Goal: Communication & Community: Answer question/provide support

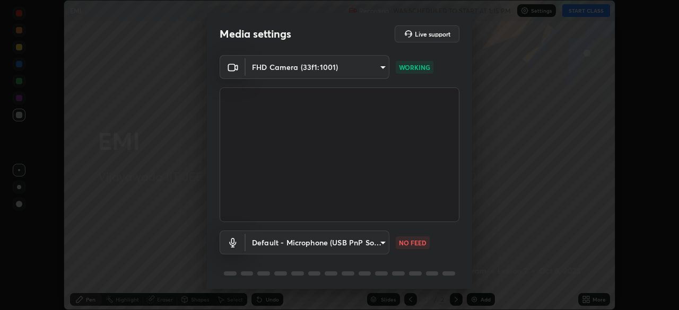
scroll to position [28, 0]
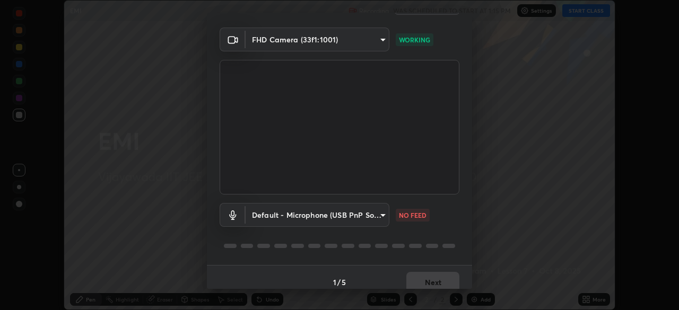
click at [377, 214] on body "Erase all EMI Recording WAS SCHEDULED TO START AT 1:15 PM Settings START CLASS …" at bounding box center [339, 155] width 679 height 310
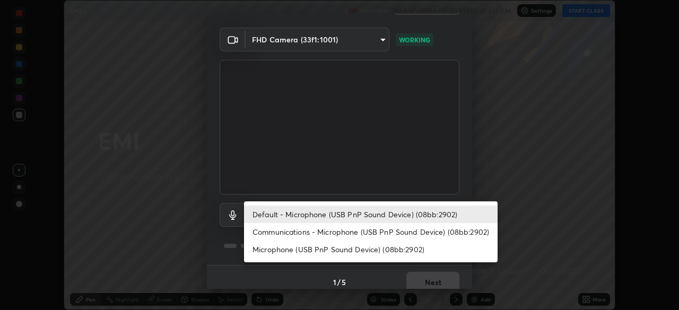
click at [407, 233] on li "Communications - Microphone (USB PnP Sound Device) (08bb:2902)" at bounding box center [370, 231] width 253 height 17
type input "communications"
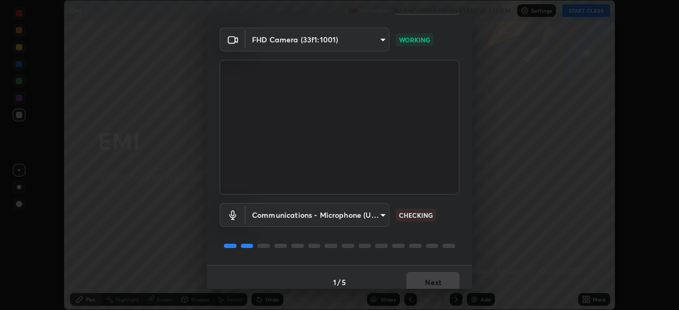
scroll to position [38, 0]
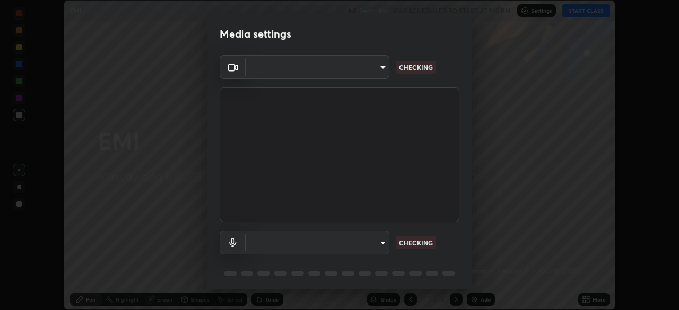
scroll to position [310, 679]
type input "4b07550f10a59a7173657f9d6ee7a44ffe01d6d7b1bc446bebceededd52016b0"
type input "default"
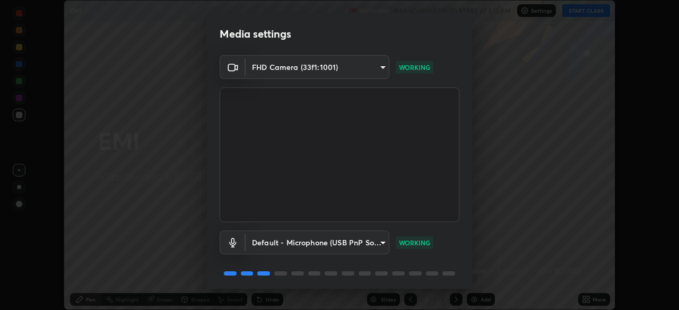
scroll to position [38, 0]
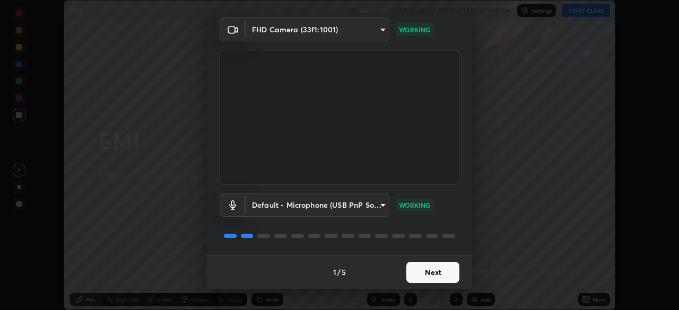
click at [437, 273] on button "Next" at bounding box center [432, 272] width 53 height 21
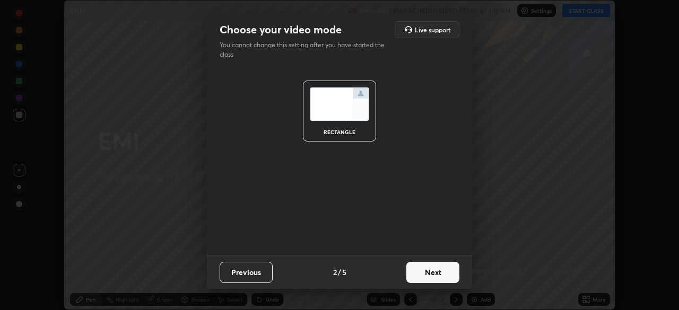
click at [443, 271] on button "Next" at bounding box center [432, 272] width 53 height 21
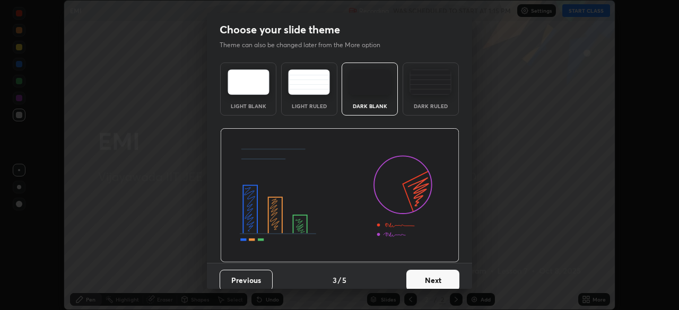
click at [445, 279] on button "Next" at bounding box center [432, 280] width 53 height 21
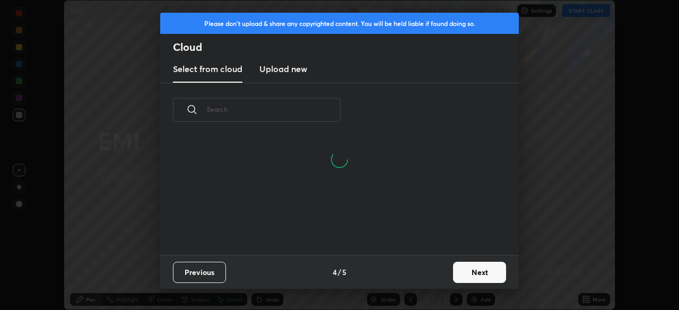
click at [484, 271] on button "Next" at bounding box center [479, 272] width 53 height 21
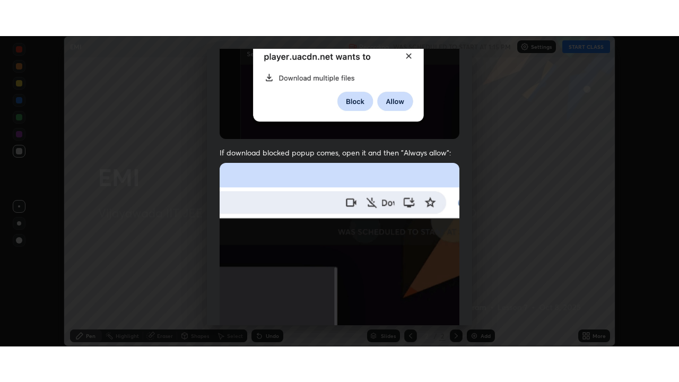
scroll to position [254, 0]
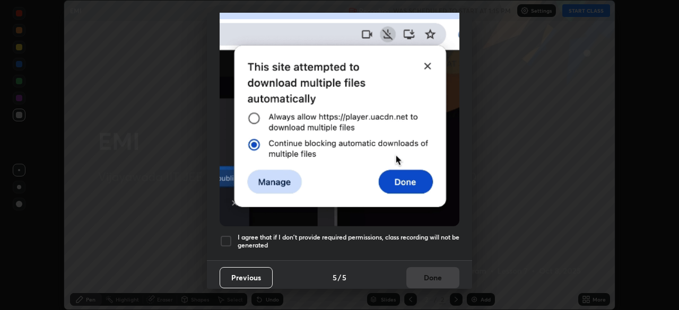
click at [229, 235] on div at bounding box center [225, 241] width 13 height 13
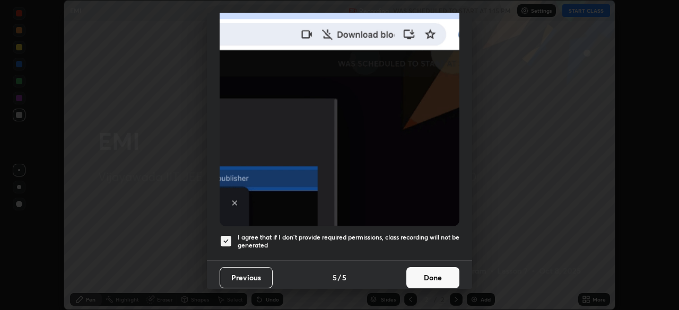
click at [437, 270] on button "Done" at bounding box center [432, 277] width 53 height 21
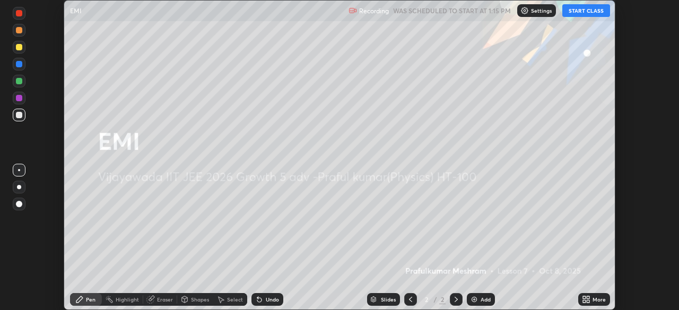
click at [482, 303] on div "Add" at bounding box center [481, 299] width 28 height 13
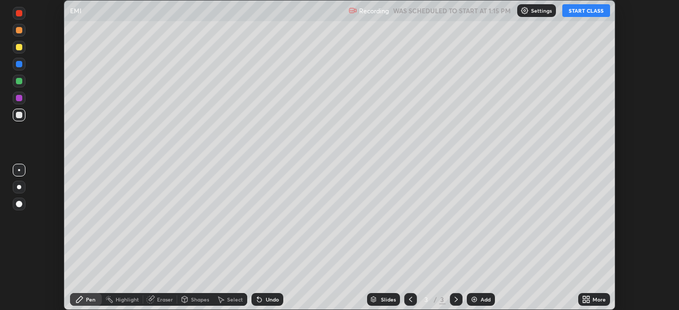
click at [635, 80] on div "Setting up your live class" at bounding box center [339, 155] width 679 height 310
click at [590, 11] on button "START CLASS" at bounding box center [586, 10] width 48 height 13
click at [543, 11] on p "Settings" at bounding box center [545, 10] width 21 height 5
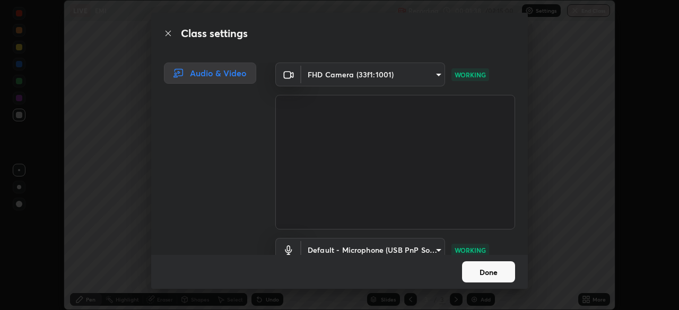
click at [495, 276] on button "Done" at bounding box center [488, 271] width 53 height 21
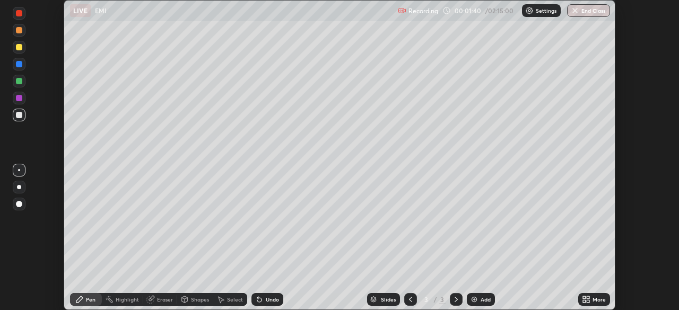
click at [597, 300] on div "More" at bounding box center [598, 299] width 13 height 5
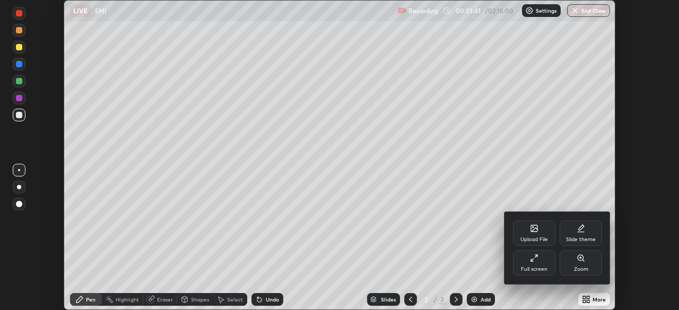
click at [534, 264] on div "Full screen" at bounding box center [534, 262] width 42 height 25
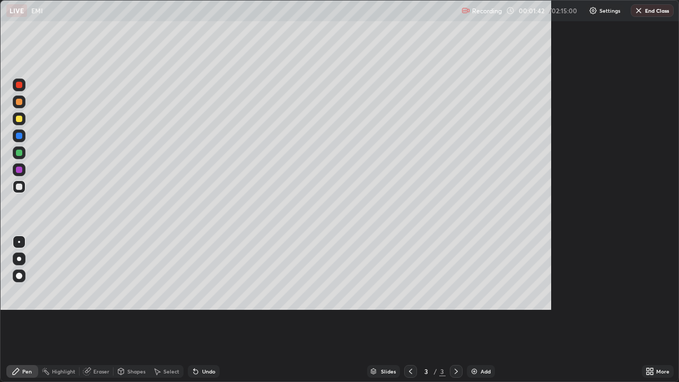
scroll to position [382, 679]
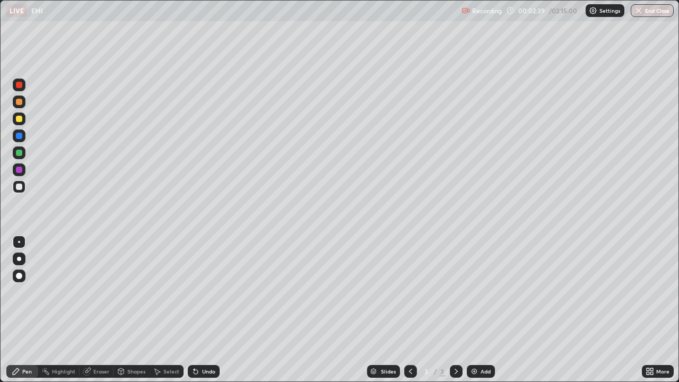
click at [600, 10] on p "Settings" at bounding box center [609, 10] width 21 height 5
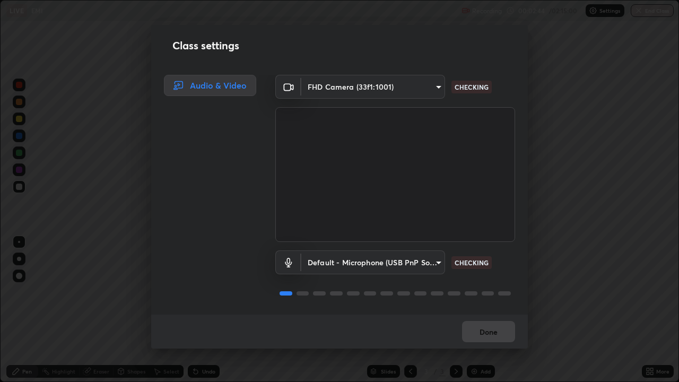
scroll to position [1, 0]
click at [498, 310] on div "Done" at bounding box center [339, 331] width 376 height 34
click at [500, 310] on button "Done" at bounding box center [488, 331] width 53 height 21
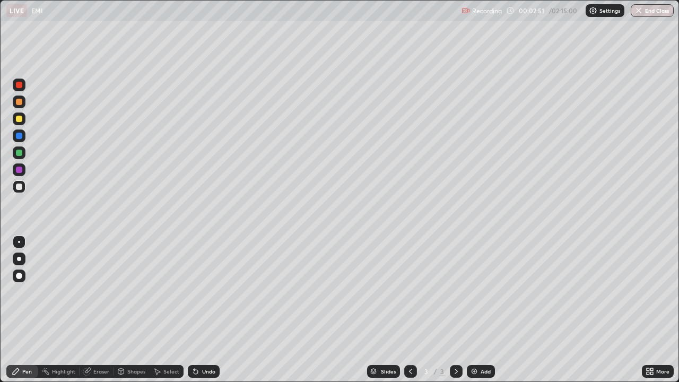
click at [603, 12] on p "Settings" at bounding box center [609, 10] width 21 height 5
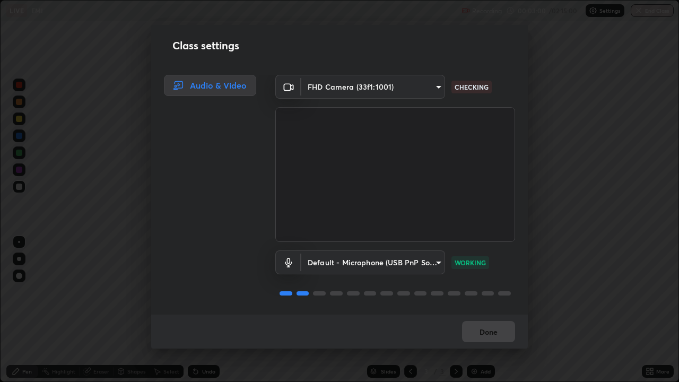
click at [498, 310] on button "Done" at bounding box center [488, 331] width 53 height 21
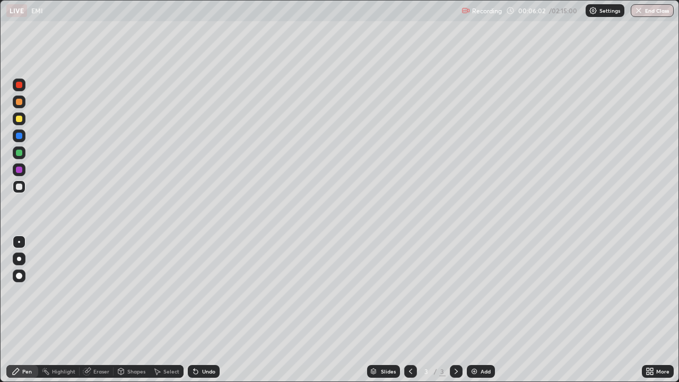
click at [19, 187] on div at bounding box center [19, 186] width 6 height 6
click at [138, 310] on div "Shapes" at bounding box center [136, 370] width 18 height 5
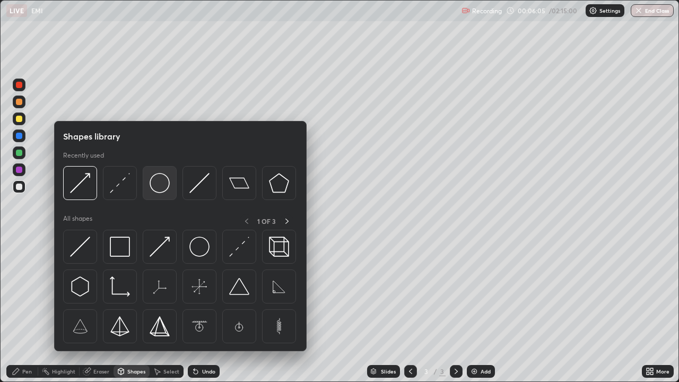
click at [160, 185] on img at bounding box center [160, 183] width 20 height 20
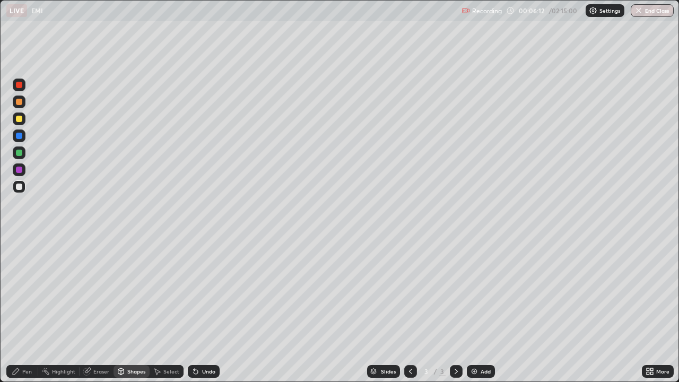
click at [139, 310] on div "Shapes" at bounding box center [136, 370] width 18 height 5
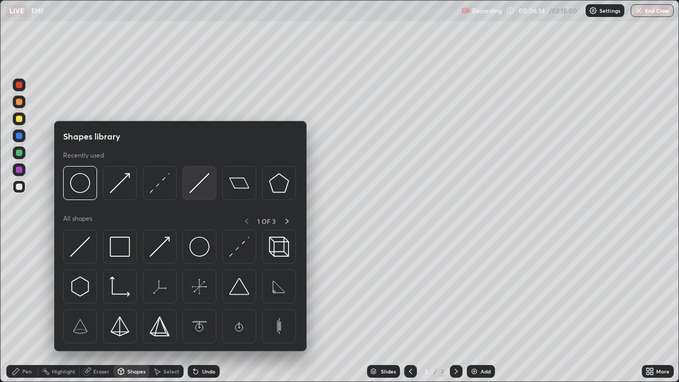
click at [207, 178] on img at bounding box center [199, 183] width 20 height 20
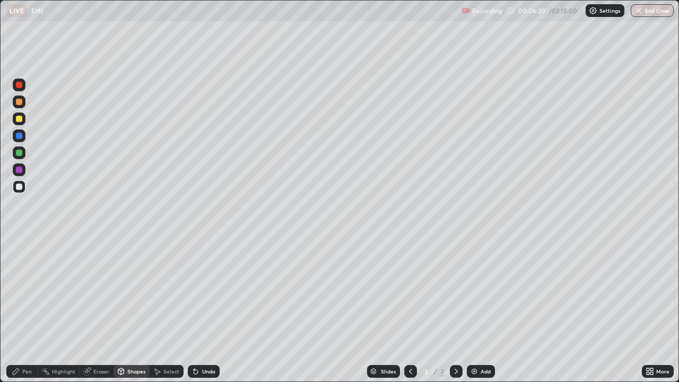
click at [165, 310] on div "Select" at bounding box center [171, 370] width 16 height 5
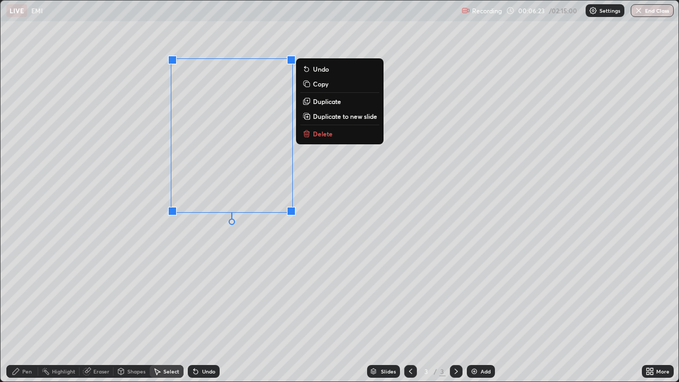
click at [332, 100] on p "Duplicate" at bounding box center [327, 101] width 28 height 8
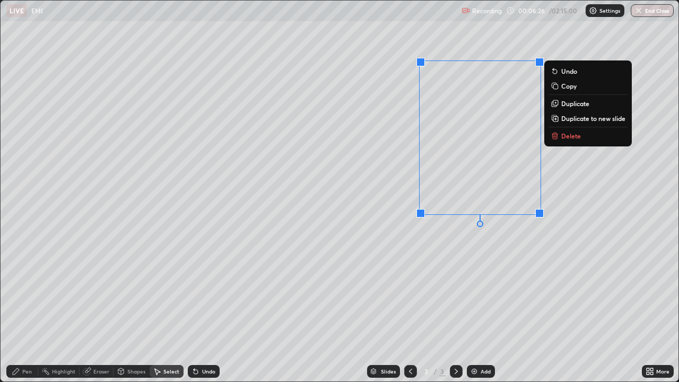
click at [368, 279] on div "0 ° Undo Copy Duplicate Duplicate to new slide Delete" at bounding box center [340, 191] width 678 height 381
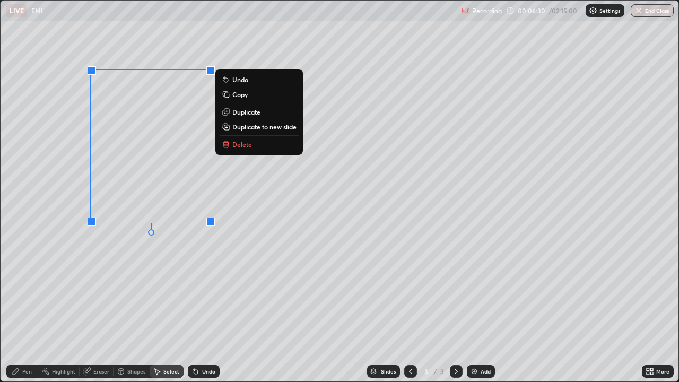
click at [352, 234] on div "0 ° Undo Copy Duplicate Duplicate to new slide Delete" at bounding box center [340, 191] width 678 height 381
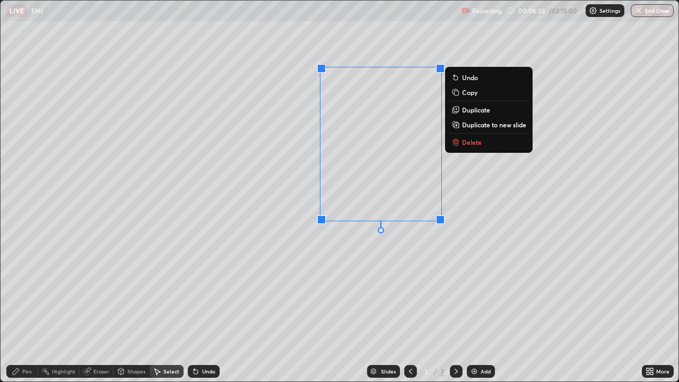
click at [477, 273] on div "0 ° Undo Copy Duplicate Duplicate to new slide Delete" at bounding box center [340, 191] width 678 height 381
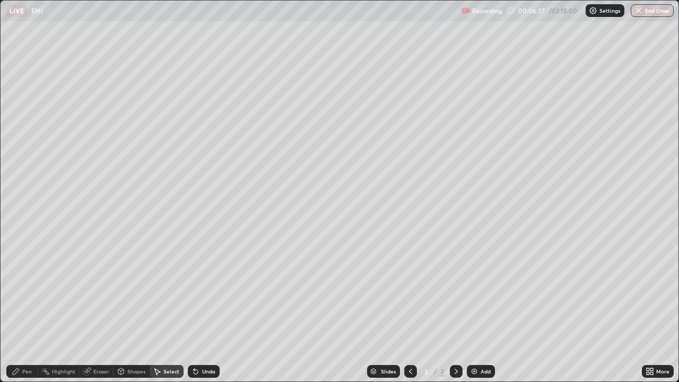
click at [28, 310] on div "Pen" at bounding box center [22, 371] width 32 height 13
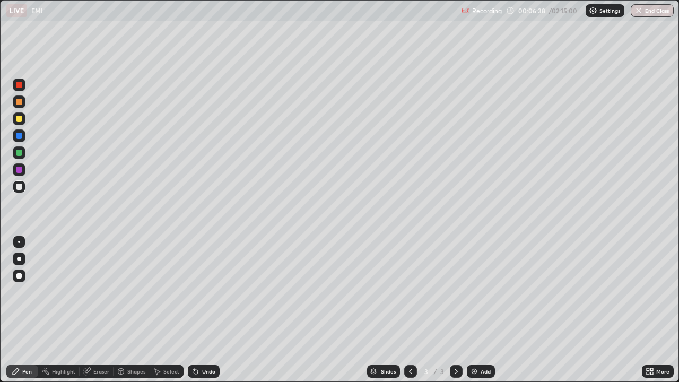
click at [23, 118] on div at bounding box center [19, 118] width 13 height 13
click at [23, 190] on div at bounding box center [19, 186] width 13 height 13
click at [656, 310] on div "More" at bounding box center [658, 371] width 32 height 13
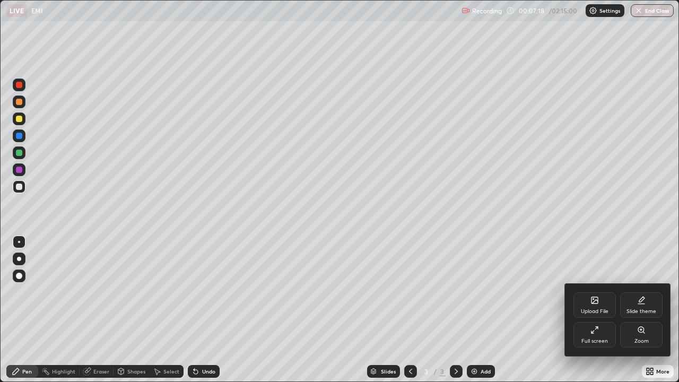
click at [593, 310] on icon at bounding box center [594, 330] width 8 height 8
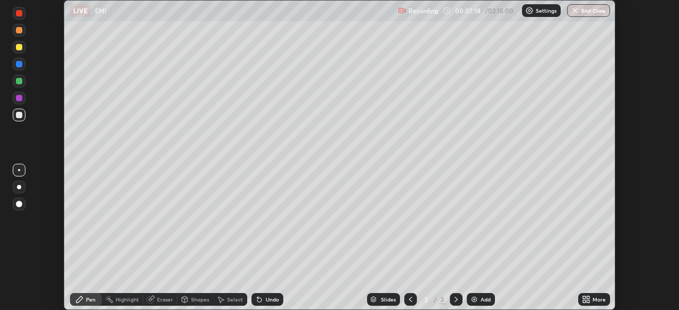
scroll to position [52708, 52340]
click at [19, 93] on div at bounding box center [19, 98] width 13 height 13
click at [21, 13] on div at bounding box center [19, 13] width 6 height 6
click at [19, 114] on div at bounding box center [19, 115] width 6 height 6
click at [200, 300] on div "Shapes" at bounding box center [200, 299] width 18 height 5
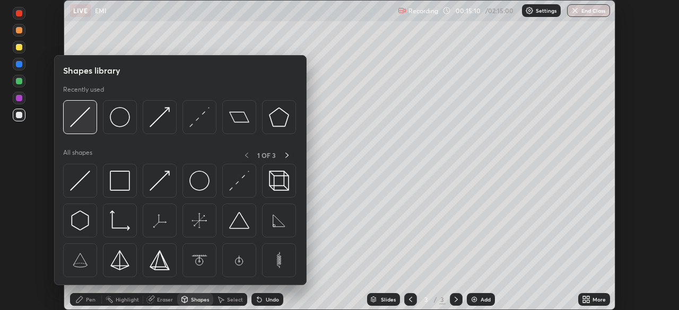
click at [83, 120] on img at bounding box center [80, 117] width 20 height 20
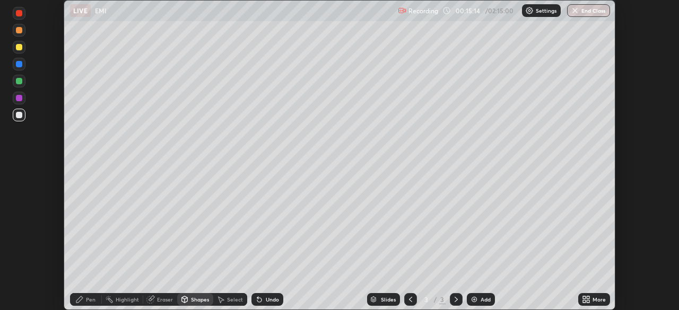
click at [196, 301] on div "Shapes" at bounding box center [200, 299] width 18 height 5
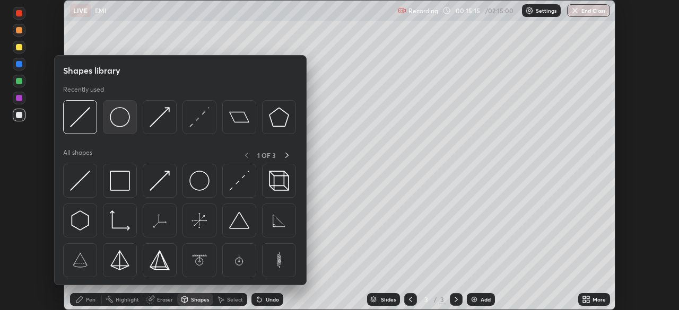
click at [123, 116] on img at bounding box center [120, 117] width 20 height 20
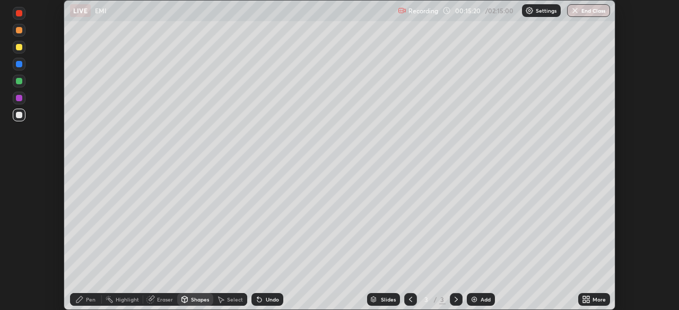
click at [229, 300] on div "Select" at bounding box center [235, 299] width 16 height 5
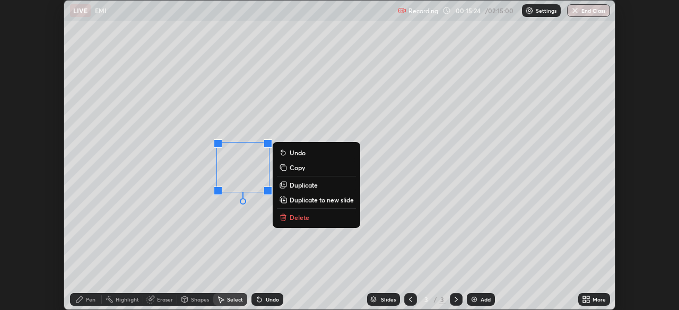
click at [232, 265] on div "0 ° Undo Copy Duplicate Duplicate to new slide Delete" at bounding box center [339, 155] width 550 height 309
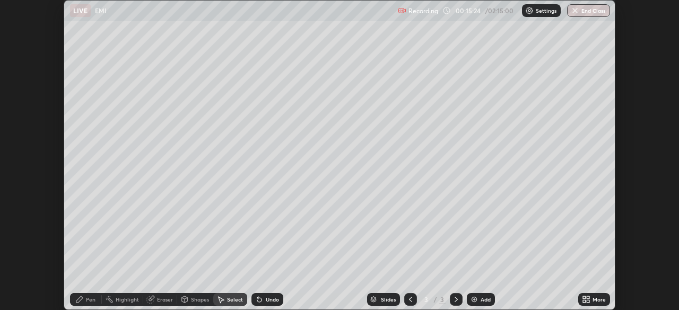
click at [87, 300] on div "Pen" at bounding box center [91, 299] width 10 height 5
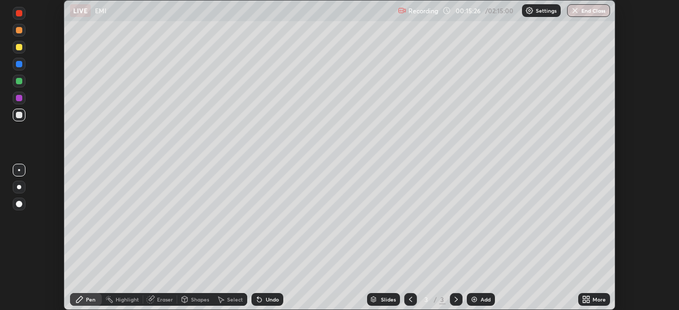
click at [20, 13] on div at bounding box center [19, 13] width 6 height 6
click at [18, 113] on div at bounding box center [19, 115] width 6 height 6
click at [19, 13] on div at bounding box center [19, 13] width 6 height 6
click at [21, 114] on div at bounding box center [19, 115] width 6 height 6
click at [17, 118] on div at bounding box center [19, 115] width 13 height 13
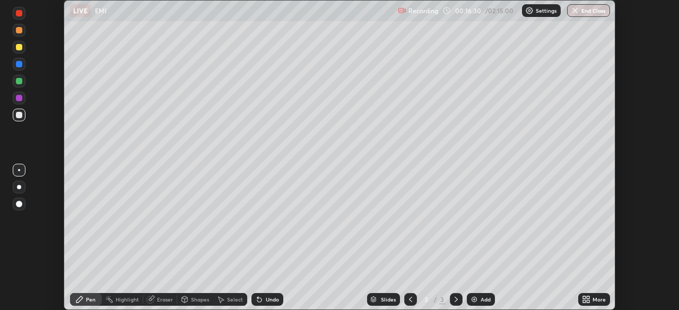
click at [203, 302] on div "Shapes" at bounding box center [200, 299] width 18 height 5
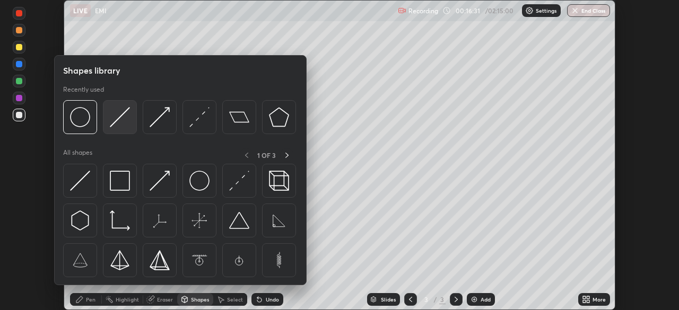
click at [122, 116] on img at bounding box center [120, 117] width 20 height 20
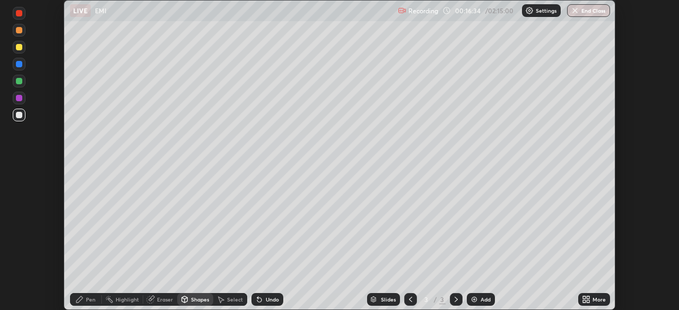
click at [270, 299] on div "Undo" at bounding box center [272, 299] width 13 height 5
click at [195, 300] on div "Shapes" at bounding box center [200, 299] width 18 height 5
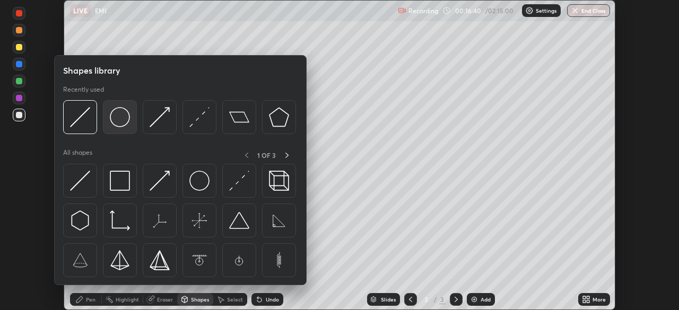
click at [119, 115] on img at bounding box center [120, 117] width 20 height 20
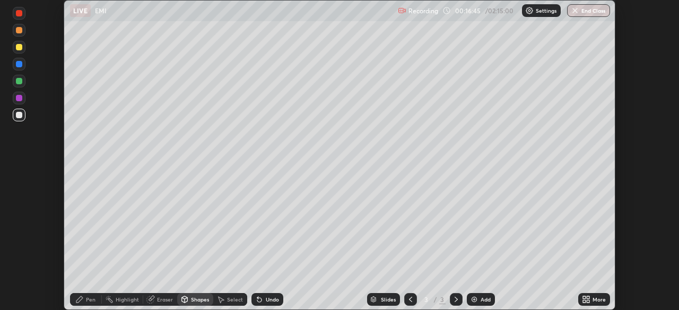
click at [83, 300] on icon at bounding box center [79, 299] width 8 height 8
click at [20, 13] on div at bounding box center [19, 13] width 6 height 6
click at [267, 297] on div "Undo" at bounding box center [272, 299] width 13 height 5
click at [20, 114] on div at bounding box center [19, 115] width 6 height 6
click at [475, 301] on img at bounding box center [474, 299] width 8 height 8
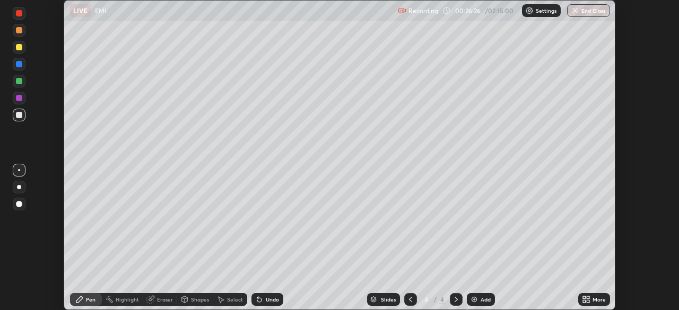
click at [200, 304] on div "Shapes" at bounding box center [195, 299] width 36 height 13
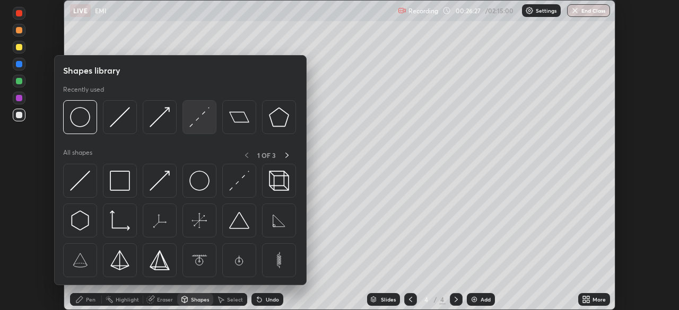
click at [196, 122] on img at bounding box center [199, 117] width 20 height 20
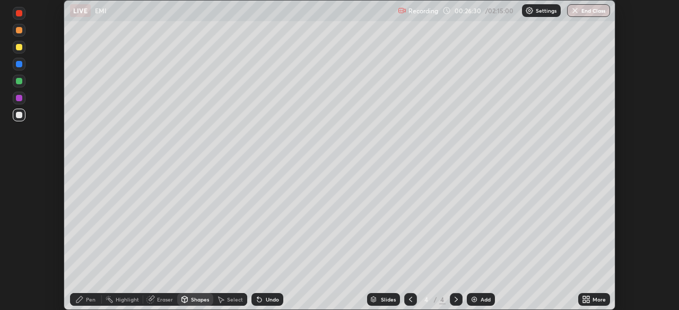
click at [82, 296] on icon at bounding box center [79, 299] width 8 height 8
click at [20, 47] on div at bounding box center [19, 47] width 6 height 6
click at [24, 99] on div at bounding box center [19, 98] width 13 height 13
click at [24, 15] on div at bounding box center [19, 13] width 13 height 13
click at [20, 114] on div at bounding box center [19, 115] width 6 height 6
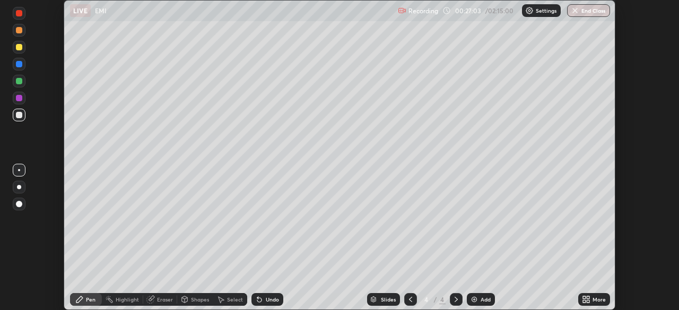
click at [200, 303] on div "Shapes" at bounding box center [195, 299] width 36 height 13
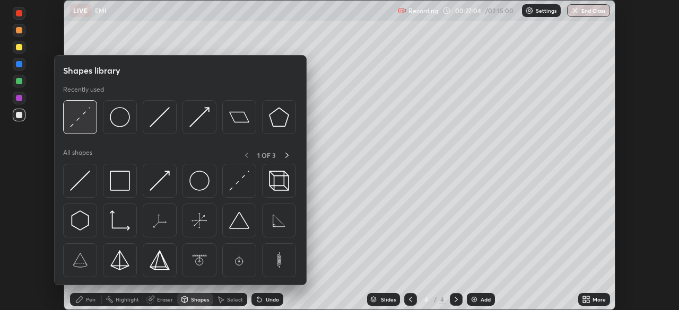
click at [82, 117] on img at bounding box center [80, 117] width 20 height 20
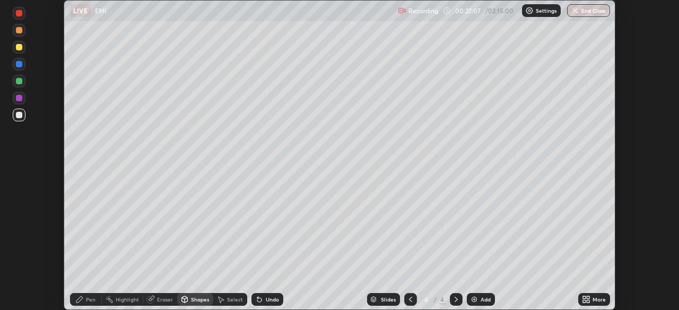
click at [90, 299] on div "Pen" at bounding box center [91, 299] width 10 height 5
click at [20, 13] on div at bounding box center [19, 13] width 6 height 6
click at [19, 47] on div at bounding box center [19, 47] width 6 height 6
click at [21, 115] on div at bounding box center [19, 115] width 6 height 6
click at [19, 81] on div at bounding box center [19, 81] width 6 height 6
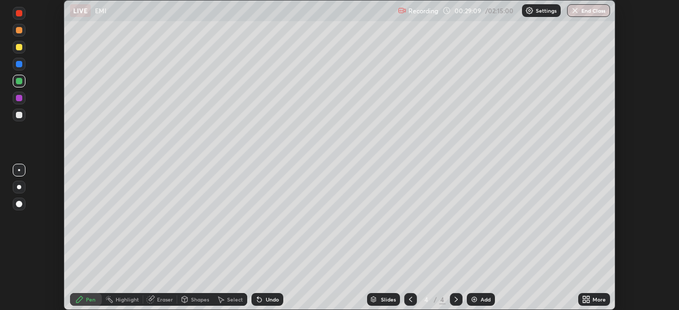
click at [17, 117] on div at bounding box center [19, 115] width 6 height 6
click at [204, 301] on div "Shapes" at bounding box center [200, 299] width 18 height 5
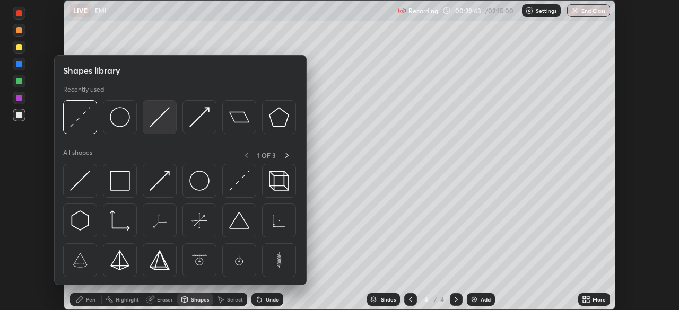
click at [163, 117] on img at bounding box center [160, 117] width 20 height 20
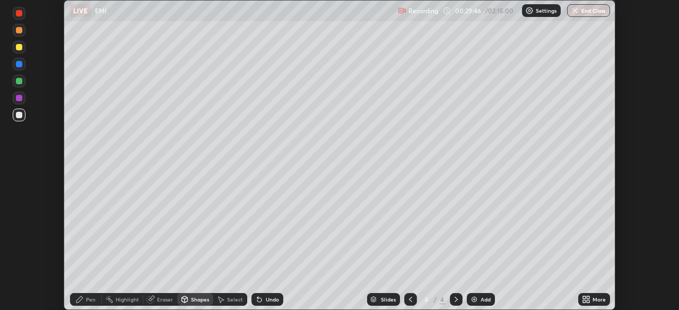
click at [267, 300] on div "Undo" at bounding box center [272, 299] width 13 height 5
click at [267, 297] on div "Undo" at bounding box center [272, 299] width 13 height 5
click at [269, 294] on div "Undo" at bounding box center [267, 299] width 32 height 13
click at [88, 295] on div "Pen" at bounding box center [86, 299] width 32 height 13
click at [19, 116] on div at bounding box center [19, 115] width 6 height 6
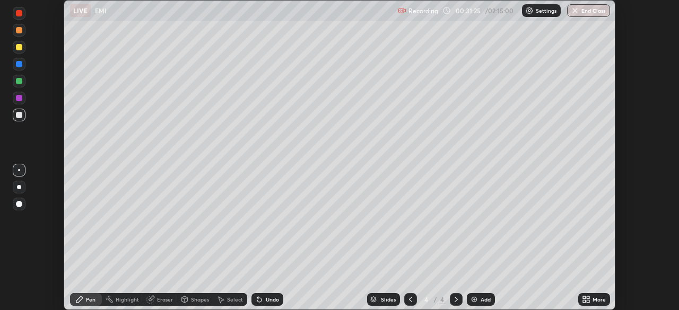
click at [277, 301] on div "Undo" at bounding box center [272, 299] width 13 height 5
click at [166, 302] on div "Eraser" at bounding box center [165, 299] width 16 height 5
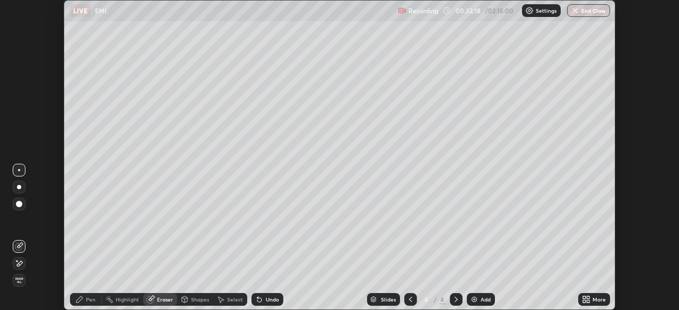
click at [25, 265] on div at bounding box center [19, 263] width 13 height 13
click at [82, 299] on icon at bounding box center [79, 299] width 8 height 8
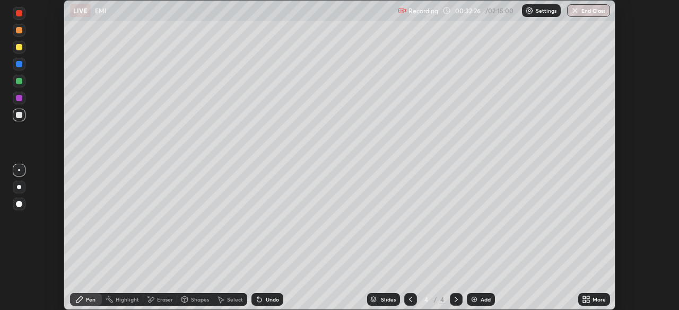
click at [17, 114] on div at bounding box center [19, 115] width 6 height 6
click at [231, 302] on div "Select" at bounding box center [235, 299] width 16 height 5
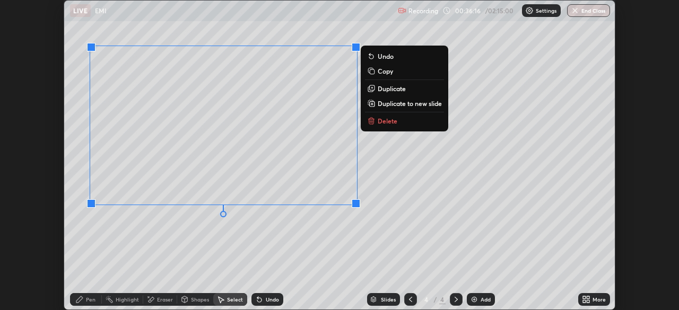
click at [231, 244] on div "0 ° Undo Copy Duplicate Duplicate to new slide Delete" at bounding box center [339, 155] width 550 height 309
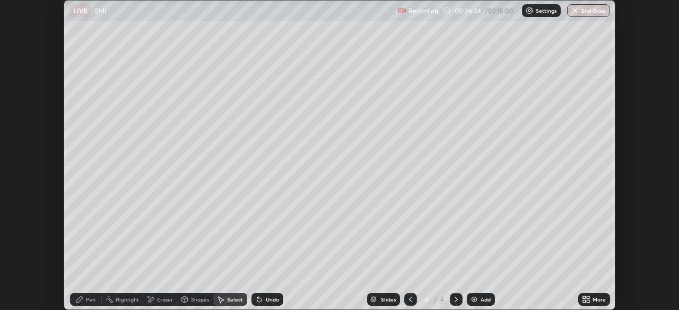
click at [482, 302] on div "Add" at bounding box center [485, 299] width 10 height 5
click at [82, 302] on icon at bounding box center [79, 299] width 8 height 8
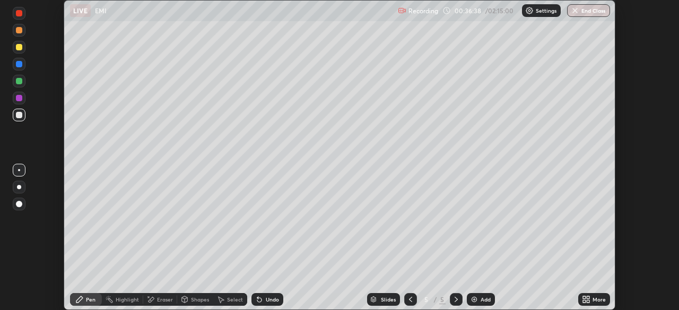
click at [22, 118] on div at bounding box center [19, 115] width 13 height 13
click at [20, 31] on div at bounding box center [19, 30] width 6 height 6
click at [19, 115] on div at bounding box center [19, 115] width 6 height 6
click at [17, 30] on div at bounding box center [19, 30] width 6 height 6
click at [17, 98] on div at bounding box center [19, 98] width 6 height 6
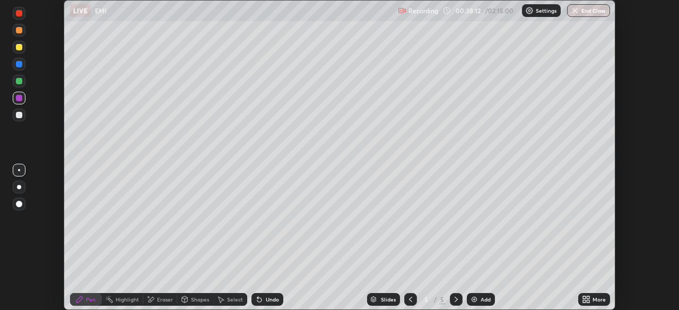
click at [17, 117] on div at bounding box center [19, 115] width 6 height 6
click at [480, 297] on div "Add" at bounding box center [485, 299] width 10 height 5
click at [206, 301] on div "Shapes" at bounding box center [200, 299] width 18 height 5
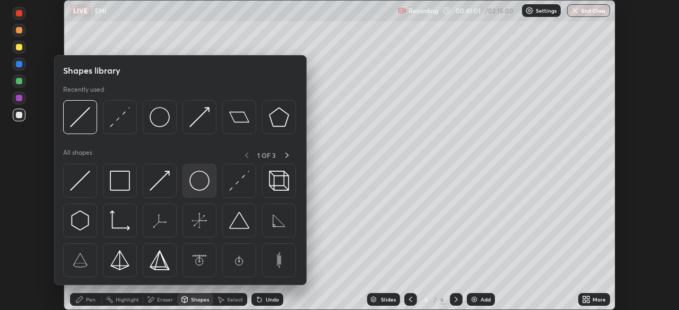
click at [202, 180] on img at bounding box center [199, 181] width 20 height 20
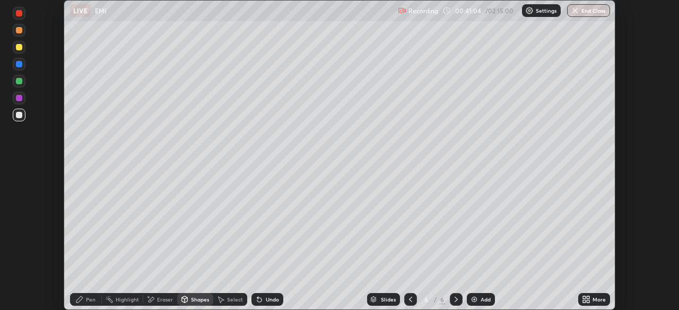
click at [85, 302] on div "Pen" at bounding box center [86, 299] width 32 height 13
click at [194, 302] on div "Shapes" at bounding box center [200, 299] width 18 height 5
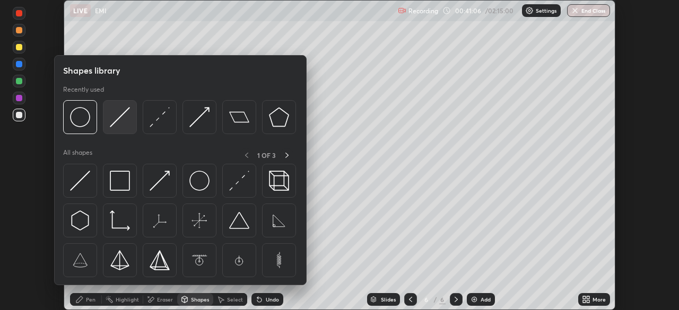
click at [121, 119] on img at bounding box center [120, 117] width 20 height 20
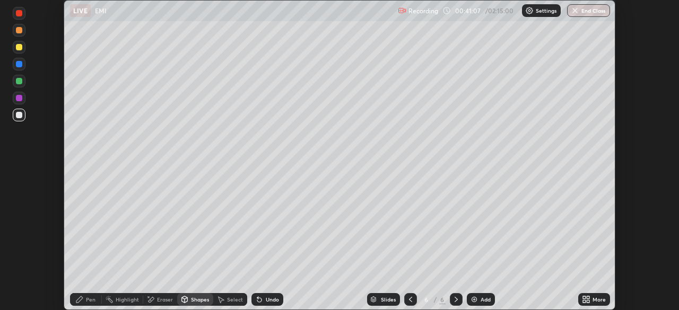
click at [161, 301] on div "Eraser" at bounding box center [165, 299] width 16 height 5
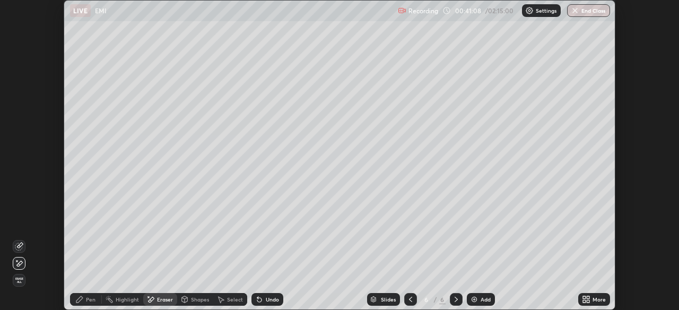
click at [197, 300] on div "Shapes" at bounding box center [200, 299] width 18 height 5
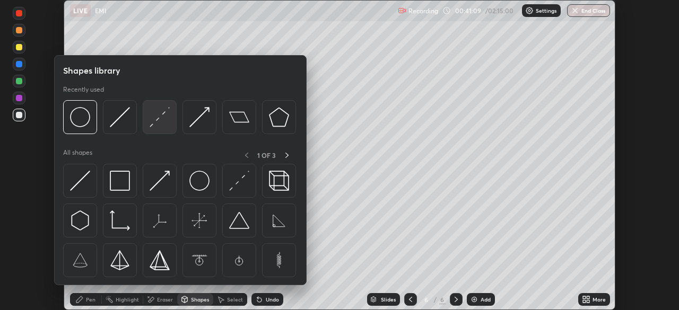
click at [158, 117] on img at bounding box center [160, 117] width 20 height 20
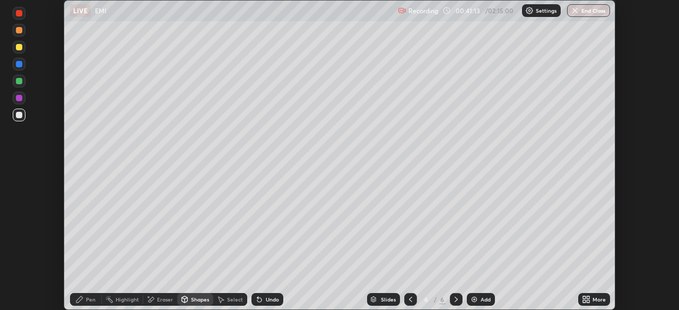
click at [198, 301] on div "Shapes" at bounding box center [200, 299] width 18 height 5
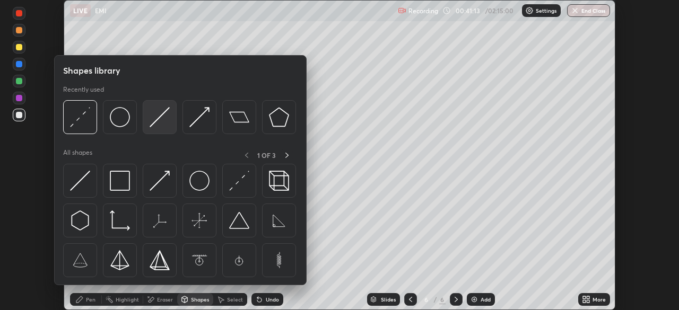
click at [161, 116] on img at bounding box center [160, 117] width 20 height 20
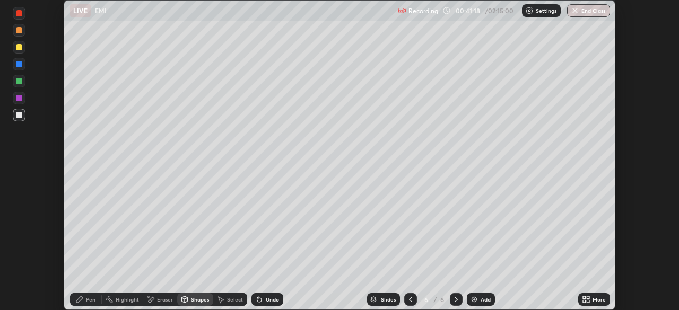
click at [90, 298] on div "Pen" at bounding box center [91, 299] width 10 height 5
click at [19, 31] on div at bounding box center [19, 30] width 6 height 6
click at [21, 116] on div at bounding box center [19, 115] width 6 height 6
click at [163, 300] on div "Eraser" at bounding box center [165, 299] width 16 height 5
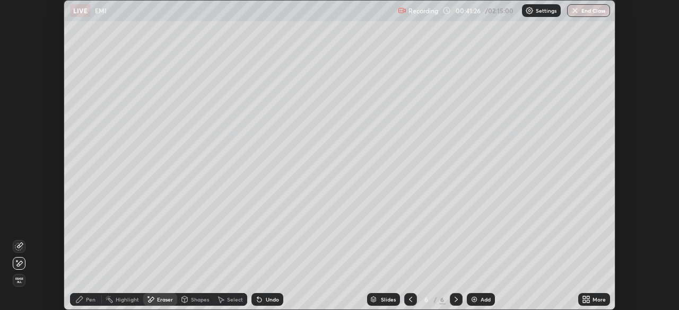
click at [21, 244] on icon at bounding box center [19, 246] width 8 height 8
click at [90, 305] on div "Pen" at bounding box center [86, 299] width 32 height 13
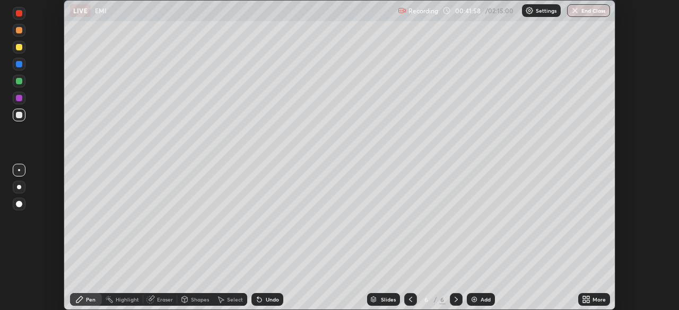
click at [20, 12] on div at bounding box center [19, 13] width 6 height 6
click at [18, 115] on div at bounding box center [19, 115] width 6 height 6
click at [16, 63] on div at bounding box center [19, 64] width 6 height 6
click at [266, 300] on div "Undo" at bounding box center [272, 299] width 13 height 5
click at [267, 302] on div "Undo" at bounding box center [272, 299] width 13 height 5
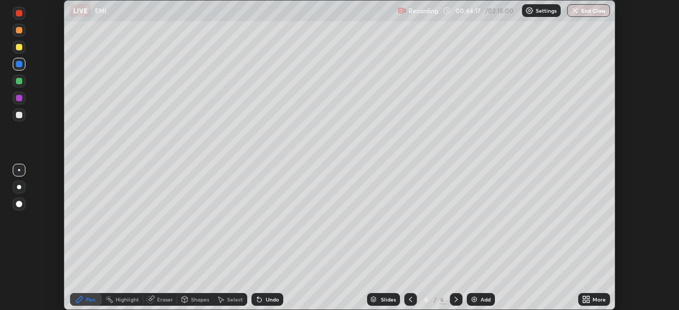
click at [269, 300] on div "Undo" at bounding box center [272, 299] width 13 height 5
click at [270, 299] on div "Undo" at bounding box center [272, 299] width 13 height 5
click at [269, 299] on div "Undo" at bounding box center [272, 299] width 13 height 5
click at [272, 298] on div "Undo" at bounding box center [272, 299] width 13 height 5
click at [273, 298] on div "Undo" at bounding box center [272, 299] width 13 height 5
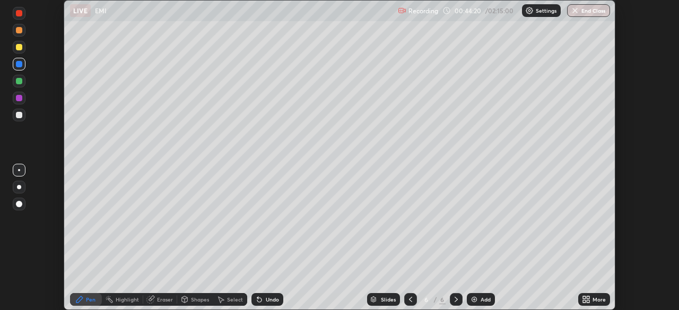
click at [272, 298] on div "Undo" at bounding box center [272, 299] width 13 height 5
click at [269, 300] on div "Undo" at bounding box center [272, 299] width 13 height 5
click at [269, 299] on div "Undo" at bounding box center [272, 299] width 13 height 5
click at [267, 298] on div "Undo" at bounding box center [272, 299] width 13 height 5
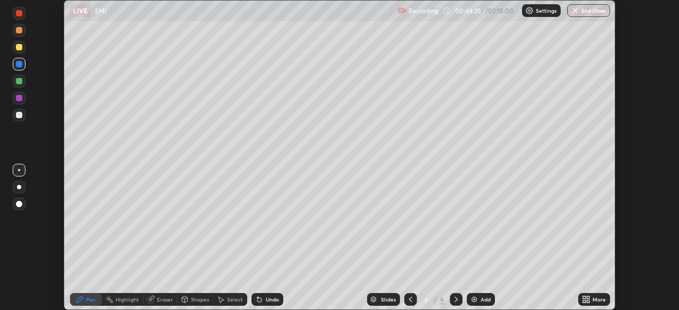
click at [268, 301] on div "Undo" at bounding box center [272, 299] width 13 height 5
click at [266, 297] on div "Undo" at bounding box center [272, 299] width 13 height 5
click at [267, 297] on div "Undo" at bounding box center [272, 299] width 13 height 5
click at [266, 297] on div "Undo" at bounding box center [272, 299] width 13 height 5
click at [19, 47] on div at bounding box center [19, 47] width 6 height 6
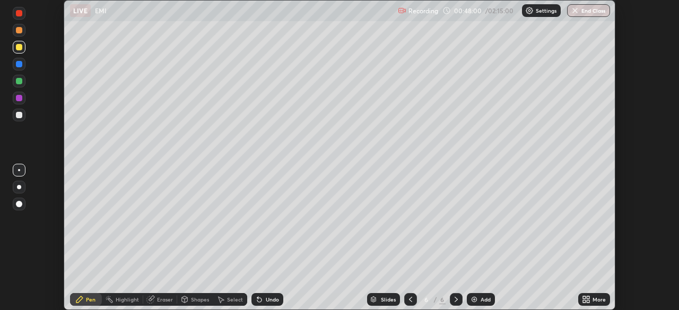
click at [17, 117] on div at bounding box center [19, 115] width 6 height 6
click at [273, 301] on div "Undo" at bounding box center [272, 299] width 13 height 5
click at [158, 301] on div "Eraser" at bounding box center [165, 299] width 16 height 5
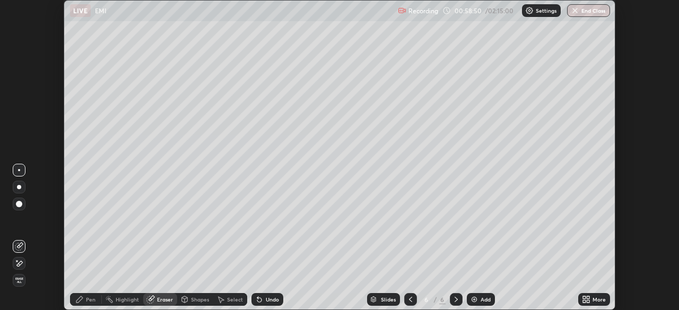
click at [480, 301] on div "Add" at bounding box center [485, 299] width 10 height 5
click at [198, 301] on div "Shapes" at bounding box center [200, 299] width 18 height 5
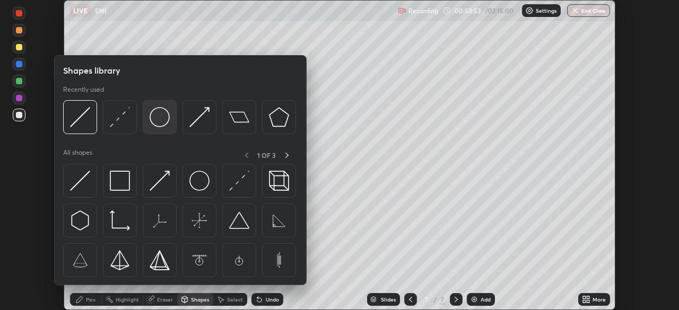
click at [161, 121] on img at bounding box center [160, 117] width 20 height 20
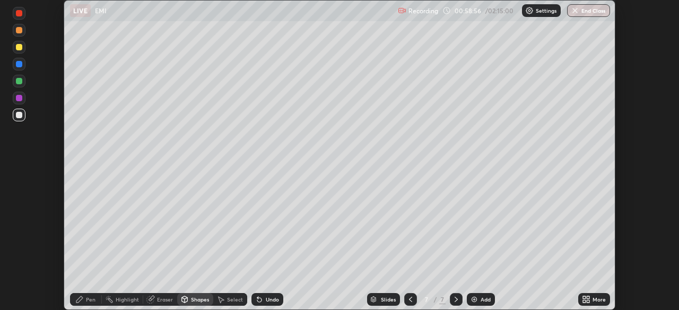
click at [89, 303] on div "Pen" at bounding box center [86, 299] width 32 height 13
click at [197, 300] on div "Shapes" at bounding box center [200, 299] width 18 height 5
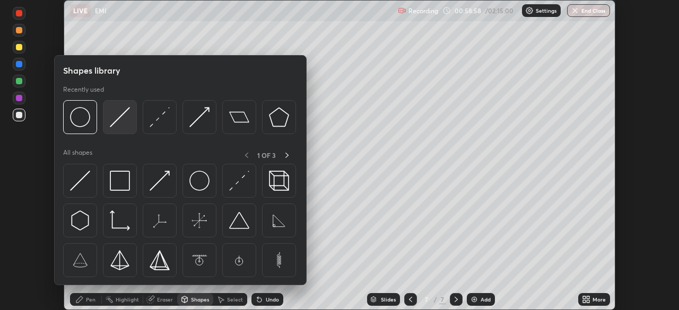
click at [123, 117] on img at bounding box center [120, 117] width 20 height 20
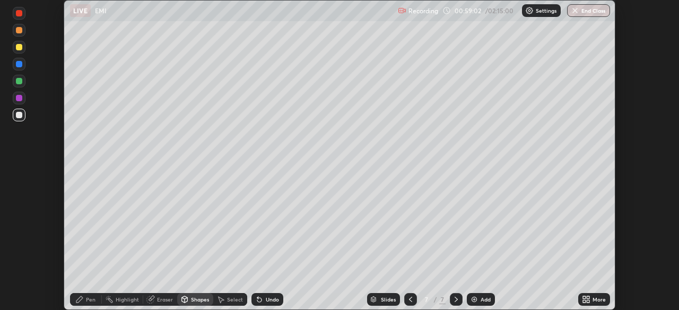
click at [81, 301] on icon at bounding box center [79, 299] width 8 height 8
click at [268, 300] on div "Undo" at bounding box center [272, 299] width 13 height 5
click at [270, 299] on div "Undo" at bounding box center [272, 299] width 13 height 5
click at [266, 300] on div "Undo" at bounding box center [272, 299] width 13 height 5
click at [196, 297] on div "Shapes" at bounding box center [200, 299] width 18 height 5
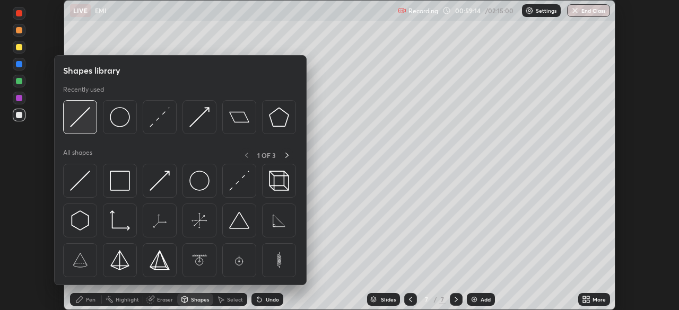
click at [79, 120] on img at bounding box center [80, 117] width 20 height 20
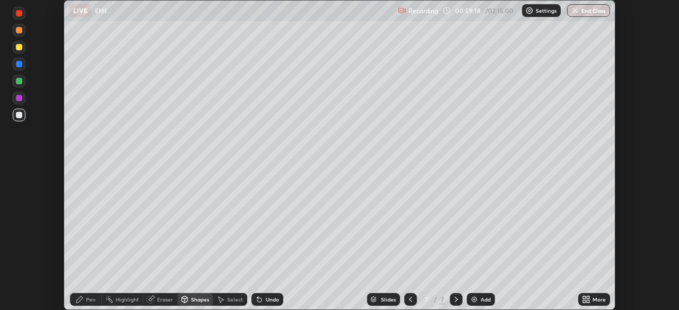
click at [89, 294] on div "Pen" at bounding box center [86, 299] width 32 height 13
click at [20, 14] on div at bounding box center [19, 13] width 6 height 6
click at [16, 116] on div at bounding box center [19, 115] width 6 height 6
click at [201, 300] on div "Shapes" at bounding box center [200, 299] width 18 height 5
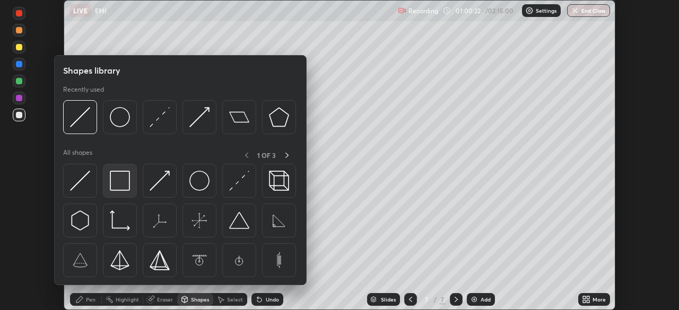
click at [119, 186] on img at bounding box center [120, 181] width 20 height 20
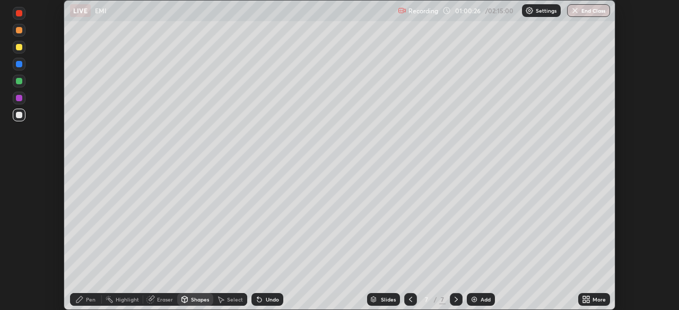
click at [90, 300] on div "Pen" at bounding box center [91, 299] width 10 height 5
click at [23, 118] on div at bounding box center [19, 115] width 13 height 13
click at [23, 186] on div at bounding box center [19, 187] width 13 height 13
click at [201, 301] on div "Shapes" at bounding box center [200, 299] width 18 height 5
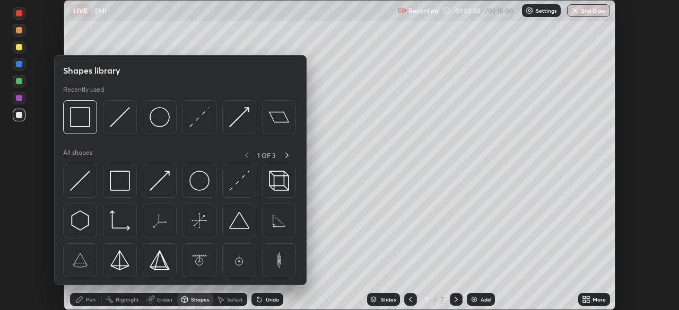
click at [161, 301] on div "Eraser" at bounding box center [165, 299] width 16 height 5
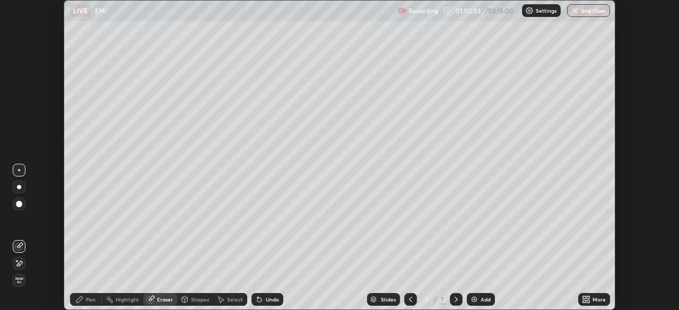
click at [20, 263] on icon at bounding box center [19, 263] width 8 height 9
click at [83, 302] on icon at bounding box center [79, 299] width 8 height 8
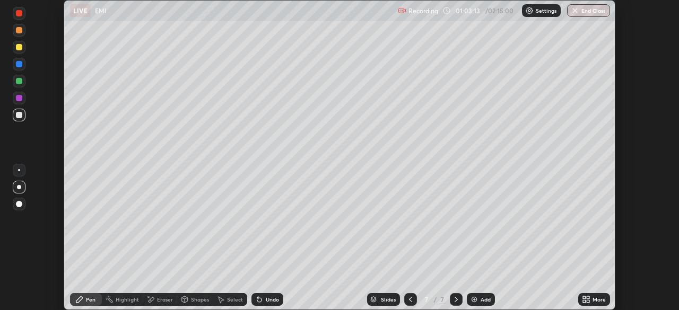
click at [19, 65] on div at bounding box center [19, 64] width 6 height 6
click at [20, 81] on div at bounding box center [19, 81] width 6 height 6
click at [269, 302] on div "Undo" at bounding box center [272, 299] width 13 height 5
click at [269, 300] on div "Undo" at bounding box center [272, 299] width 13 height 5
click at [274, 302] on div "Undo" at bounding box center [272, 299] width 13 height 5
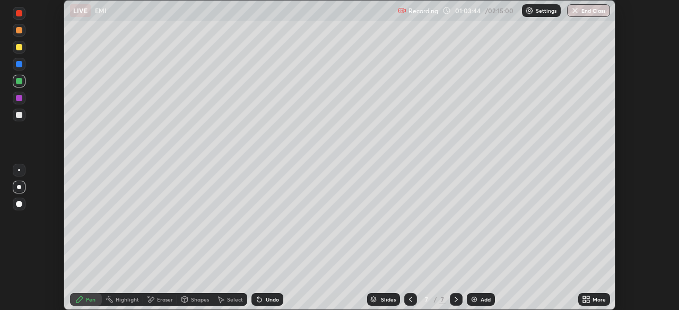
click at [16, 64] on div at bounding box center [19, 64] width 6 height 6
click at [20, 80] on div at bounding box center [19, 81] width 6 height 6
click at [162, 302] on div "Eraser" at bounding box center [165, 299] width 16 height 5
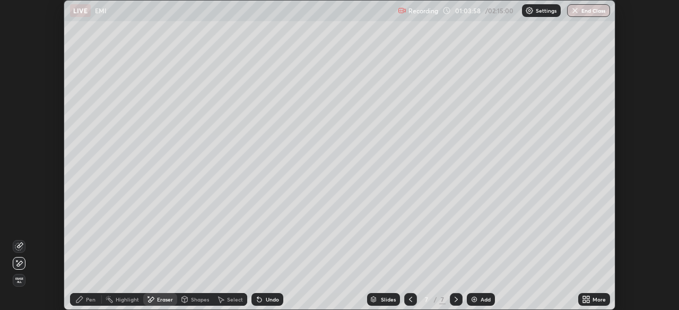
click at [78, 296] on icon at bounding box center [79, 299] width 8 height 8
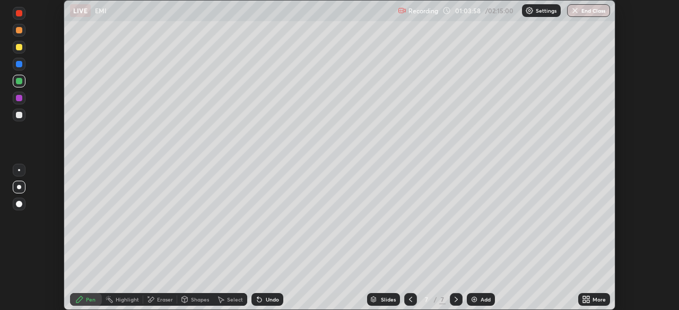
click at [20, 80] on div at bounding box center [19, 81] width 6 height 6
click at [20, 99] on div at bounding box center [19, 98] width 6 height 6
click at [17, 112] on div at bounding box center [19, 115] width 6 height 6
click at [19, 170] on div at bounding box center [19, 170] width 2 height 2
click at [166, 297] on div "Eraser" at bounding box center [165, 299] width 16 height 5
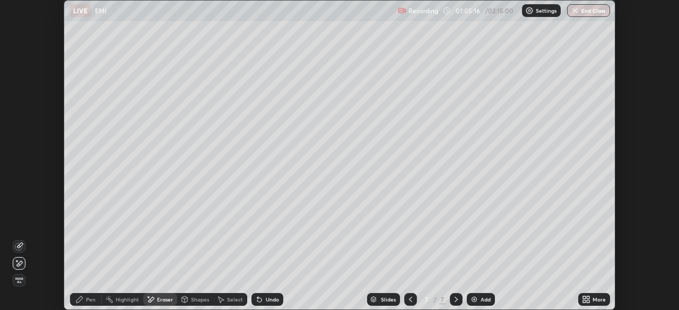
click at [201, 300] on div "Shapes" at bounding box center [200, 299] width 18 height 5
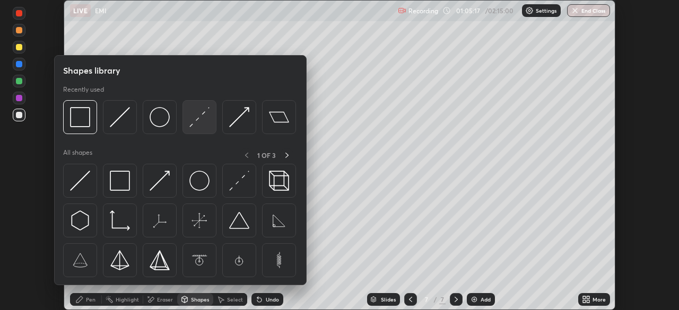
click at [197, 117] on img at bounding box center [199, 117] width 20 height 20
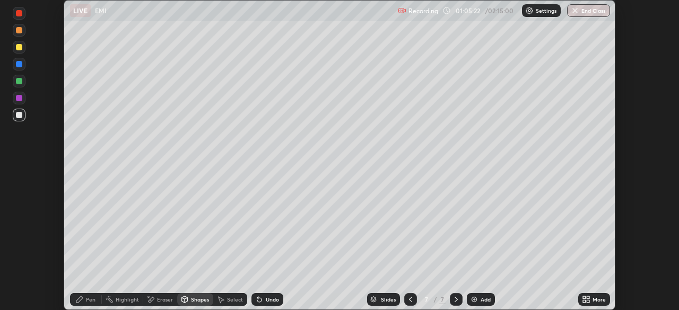
click at [86, 298] on div "Pen" at bounding box center [91, 299] width 10 height 5
click at [484, 300] on div "Add" at bounding box center [485, 299] width 10 height 5
click at [207, 303] on div "Shapes" at bounding box center [195, 299] width 36 height 13
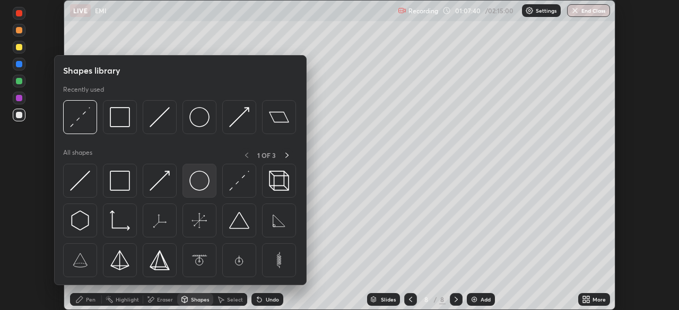
click at [204, 179] on img at bounding box center [199, 181] width 20 height 20
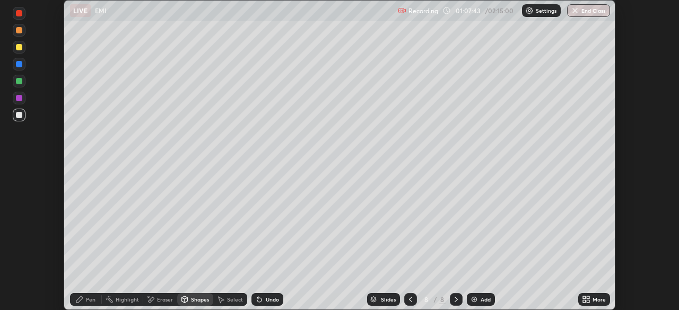
click at [85, 299] on div "Pen" at bounding box center [86, 299] width 32 height 13
click at [196, 300] on div "Shapes" at bounding box center [200, 299] width 18 height 5
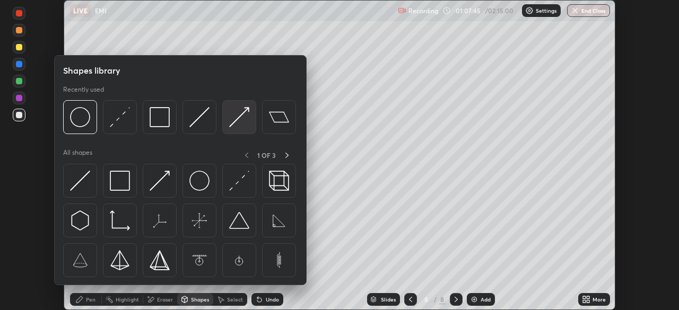
click at [236, 121] on img at bounding box center [239, 117] width 20 height 20
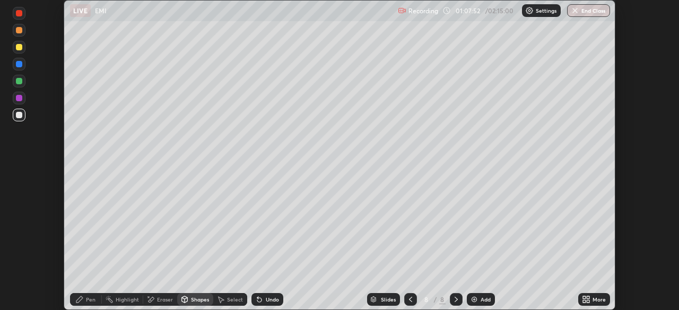
click at [87, 300] on div "Pen" at bounding box center [91, 299] width 10 height 5
click at [20, 47] on div at bounding box center [19, 47] width 6 height 6
click at [17, 13] on div at bounding box center [19, 13] width 6 height 6
click at [22, 115] on div at bounding box center [19, 115] width 6 height 6
click at [232, 298] on div "Select" at bounding box center [235, 299] width 16 height 5
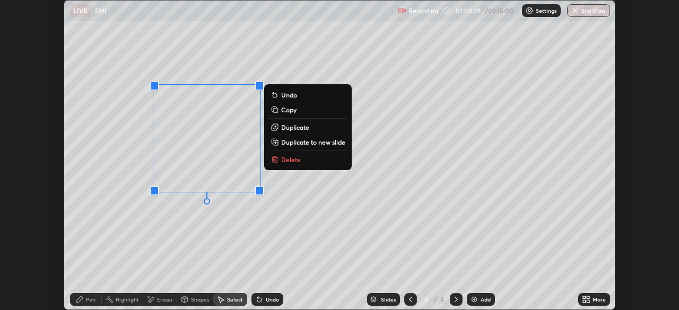
click at [295, 127] on p "Duplicate" at bounding box center [295, 127] width 28 height 8
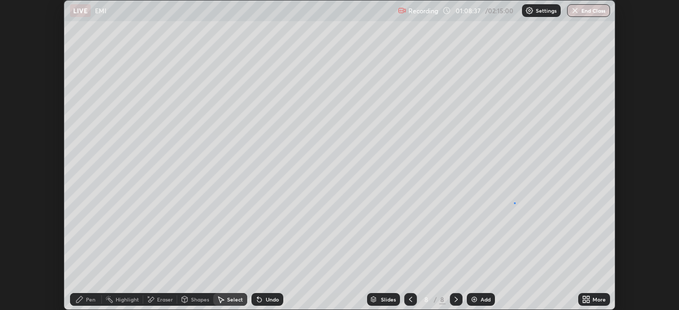
click at [514, 203] on div "0 ° Undo Copy Duplicate Duplicate to new slide Delete" at bounding box center [339, 155] width 550 height 309
click at [80, 296] on icon at bounding box center [79, 299] width 8 height 8
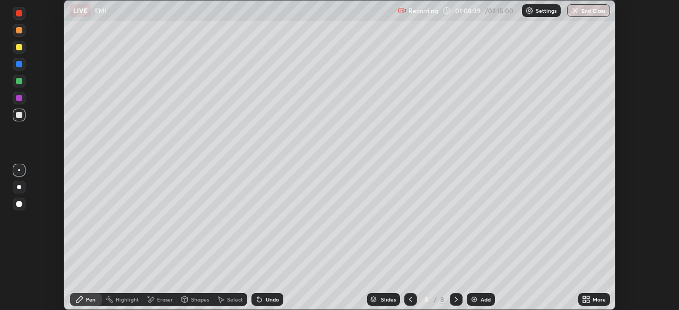
click at [20, 12] on div at bounding box center [19, 13] width 6 height 6
click at [20, 115] on div at bounding box center [19, 115] width 6 height 6
click at [198, 300] on div "Shapes" at bounding box center [200, 299] width 18 height 5
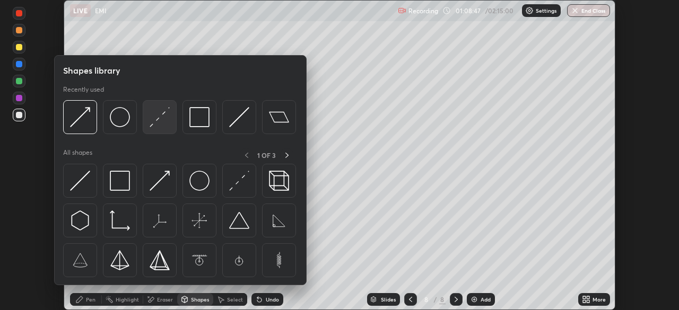
click at [156, 118] on img at bounding box center [160, 117] width 20 height 20
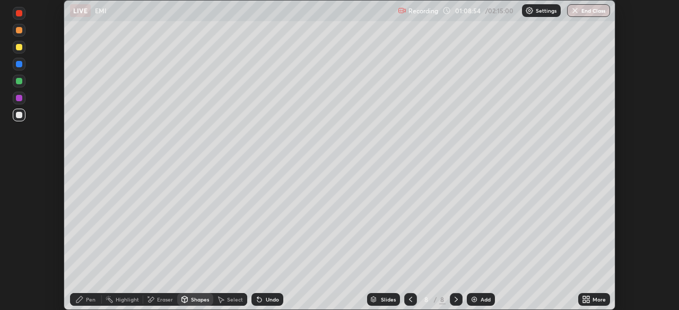
click at [84, 303] on div "Pen" at bounding box center [86, 299] width 32 height 13
click at [18, 117] on div at bounding box center [19, 115] width 6 height 6
click at [17, 27] on div at bounding box center [19, 30] width 6 height 6
click at [21, 98] on div at bounding box center [19, 98] width 6 height 6
click at [19, 81] on div at bounding box center [19, 81] width 6 height 6
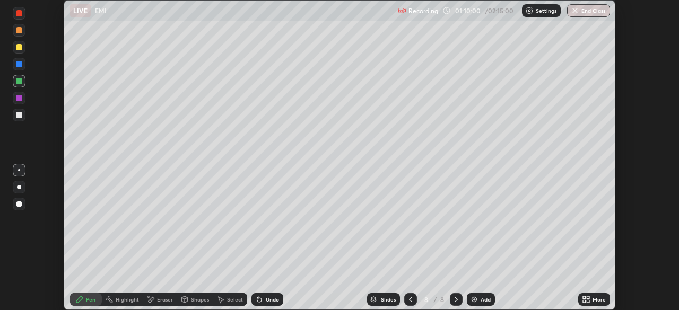
click at [159, 297] on div "Eraser" at bounding box center [165, 299] width 16 height 5
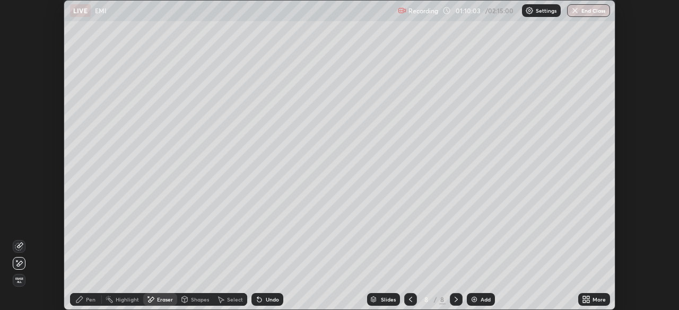
click at [82, 301] on icon at bounding box center [79, 299] width 8 height 8
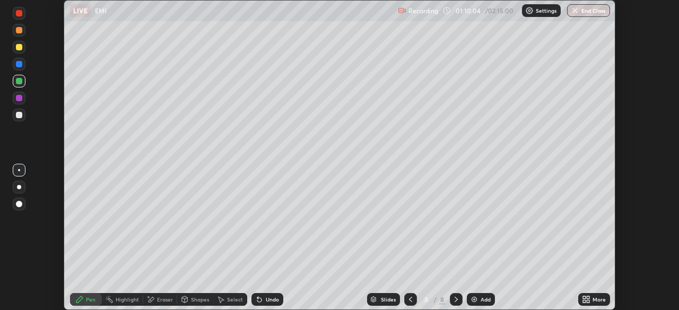
click at [20, 81] on div at bounding box center [19, 81] width 6 height 6
click at [17, 114] on div at bounding box center [19, 115] width 6 height 6
click at [641, 112] on div "Setting up your live class" at bounding box center [339, 155] width 679 height 310
click at [24, 115] on div at bounding box center [19, 115] width 13 height 13
click at [166, 301] on div "Eraser" at bounding box center [165, 299] width 16 height 5
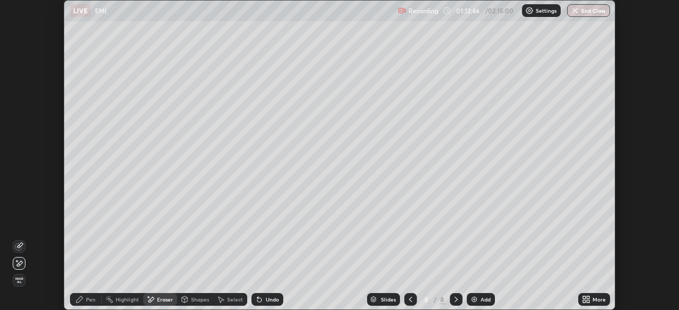
click at [84, 303] on icon at bounding box center [79, 299] width 8 height 8
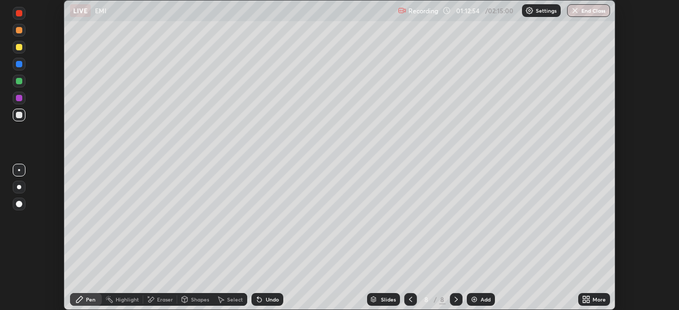
click at [18, 13] on div at bounding box center [19, 13] width 6 height 6
click at [204, 301] on div "Shapes" at bounding box center [200, 299] width 18 height 5
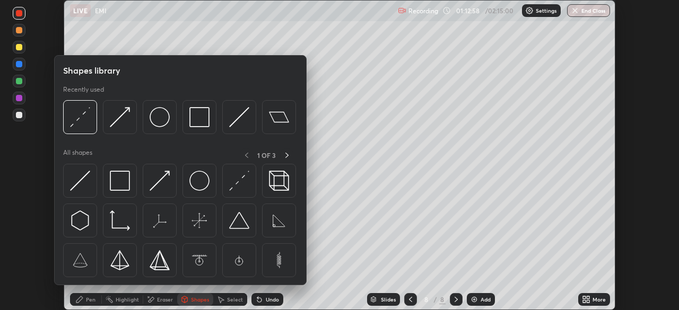
click at [86, 297] on div "Pen" at bounding box center [91, 299] width 10 height 5
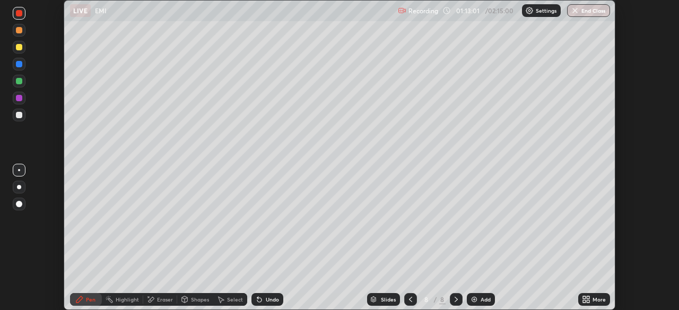
click at [20, 28] on div at bounding box center [19, 30] width 6 height 6
click at [269, 300] on div "Undo" at bounding box center [272, 299] width 13 height 5
click at [19, 114] on div at bounding box center [19, 115] width 6 height 6
click at [270, 301] on div "Undo" at bounding box center [272, 299] width 13 height 5
click at [19, 49] on div at bounding box center [19, 47] width 6 height 6
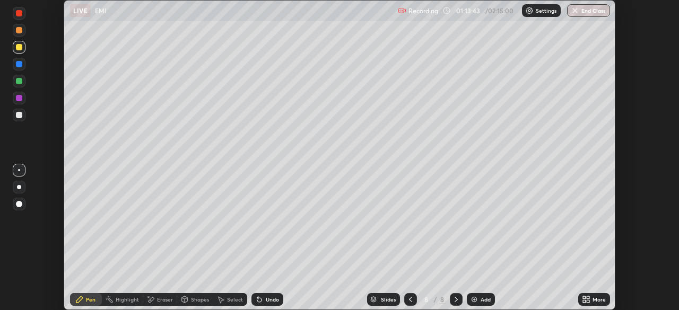
click at [18, 30] on div at bounding box center [19, 30] width 6 height 6
click at [270, 301] on div "Undo" at bounding box center [272, 299] width 13 height 5
click at [19, 114] on div at bounding box center [19, 115] width 6 height 6
click at [19, 13] on div at bounding box center [19, 13] width 6 height 6
click at [19, 114] on div at bounding box center [19, 115] width 6 height 6
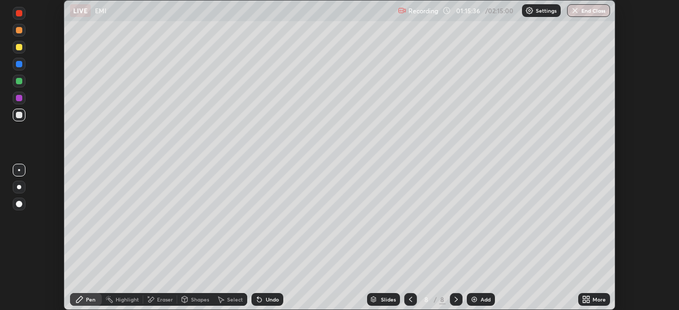
click at [21, 96] on div at bounding box center [19, 98] width 6 height 6
click at [485, 305] on div "Add" at bounding box center [481, 299] width 28 height 13
click at [196, 299] on div "Shapes" at bounding box center [200, 299] width 18 height 5
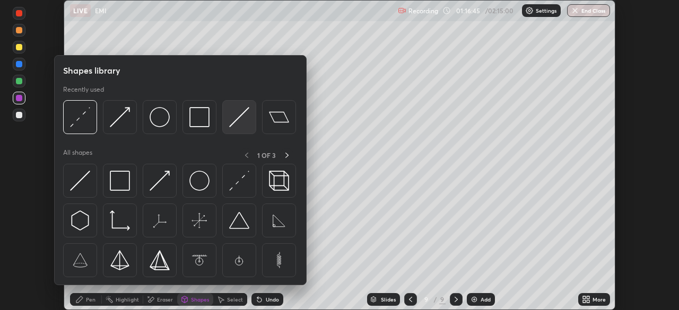
click at [232, 116] on img at bounding box center [239, 117] width 20 height 20
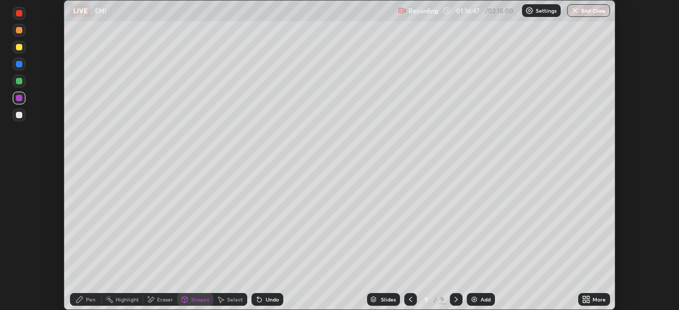
click at [270, 304] on div "Undo" at bounding box center [267, 299] width 32 height 13
click at [85, 301] on div "Pen" at bounding box center [86, 299] width 32 height 13
click at [22, 115] on div at bounding box center [19, 115] width 6 height 6
click at [203, 305] on div "Shapes" at bounding box center [195, 299] width 36 height 13
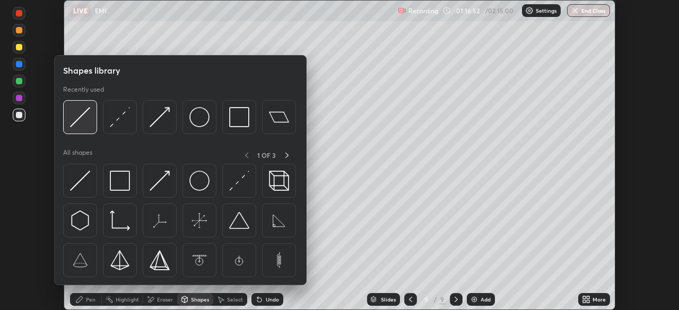
click at [84, 118] on img at bounding box center [80, 117] width 20 height 20
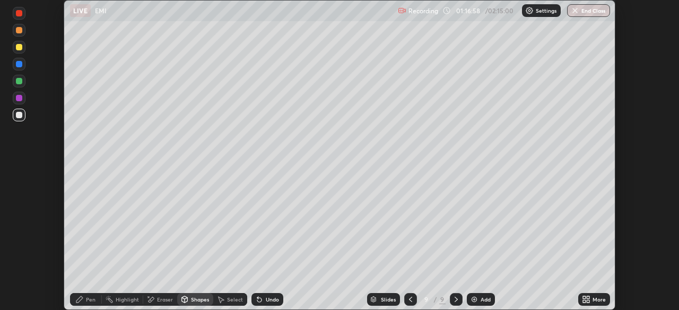
click at [267, 300] on div "Undo" at bounding box center [272, 299] width 13 height 5
click at [266, 304] on div "Undo" at bounding box center [267, 299] width 32 height 13
click at [84, 303] on div "Pen" at bounding box center [86, 299] width 32 height 13
click at [199, 300] on div "Shapes" at bounding box center [200, 299] width 18 height 5
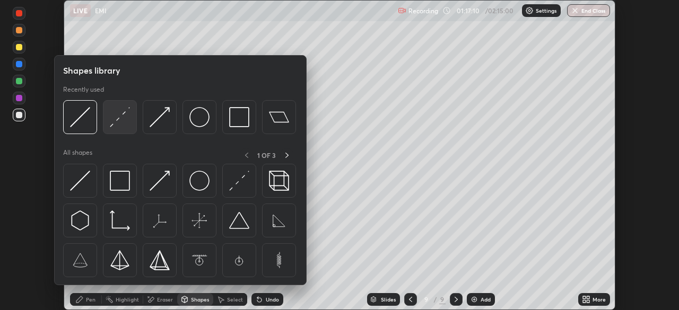
click at [122, 118] on img at bounding box center [120, 117] width 20 height 20
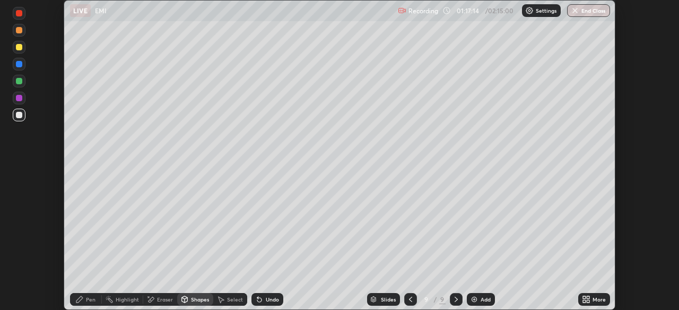
click at [80, 301] on icon at bounding box center [79, 299] width 6 height 6
click at [20, 31] on div at bounding box center [19, 30] width 6 height 6
click at [20, 98] on div at bounding box center [19, 98] width 6 height 6
click at [19, 118] on div at bounding box center [19, 115] width 6 height 6
click at [21, 12] on div at bounding box center [19, 13] width 6 height 6
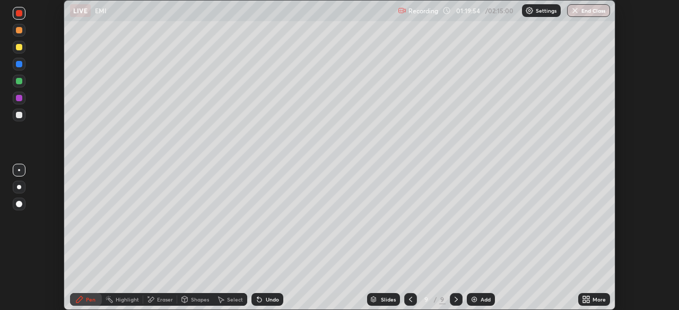
click at [229, 304] on div "Select" at bounding box center [230, 299] width 34 height 13
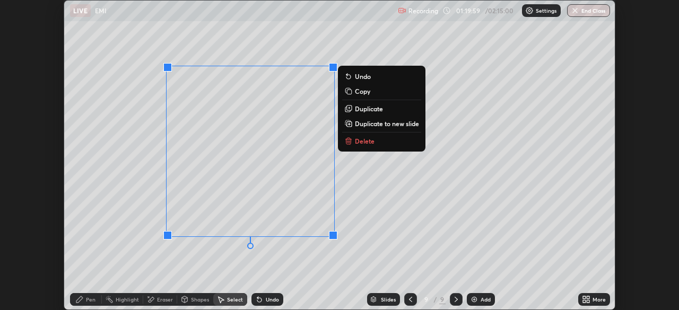
click at [374, 106] on p "Duplicate" at bounding box center [369, 108] width 28 height 8
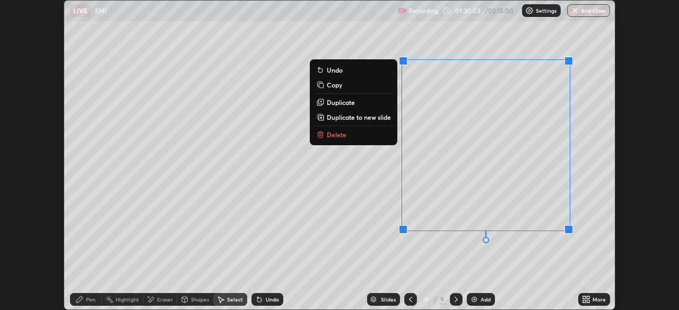
click at [453, 270] on div "0 ° Undo Copy Duplicate Duplicate to new slide Delete" at bounding box center [339, 155] width 550 height 309
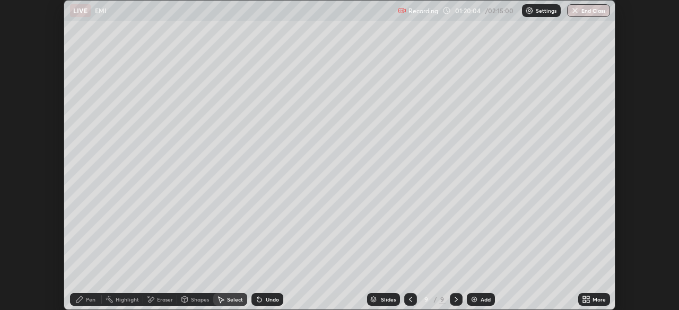
click at [83, 301] on icon at bounding box center [79, 299] width 8 height 8
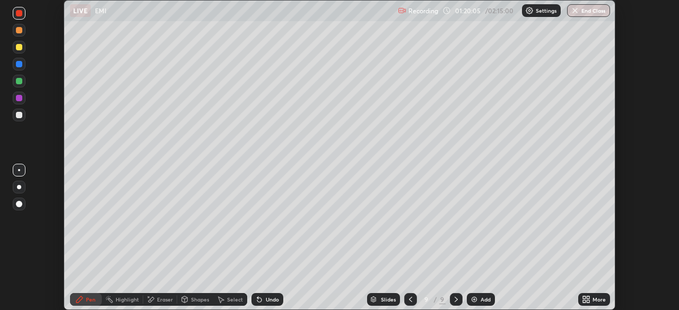
click at [161, 300] on div "Eraser" at bounding box center [165, 299] width 16 height 5
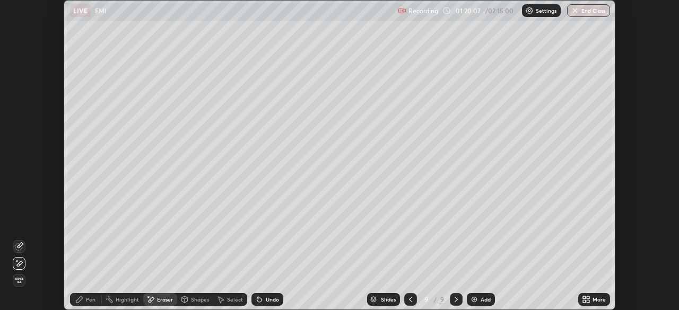
click at [78, 304] on div "Pen" at bounding box center [86, 299] width 32 height 13
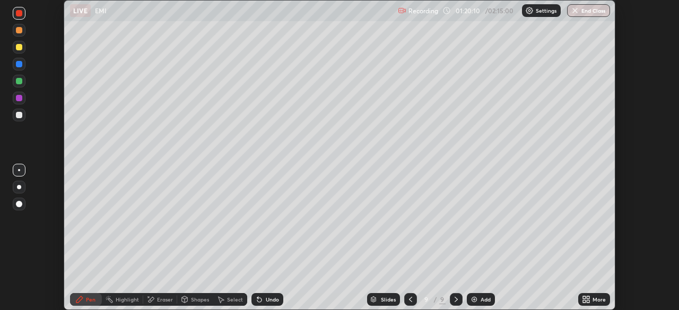
click at [23, 115] on div at bounding box center [19, 115] width 13 height 13
click at [19, 48] on div at bounding box center [19, 47] width 6 height 6
click at [265, 303] on div "Undo" at bounding box center [267, 299] width 32 height 13
click at [20, 116] on div at bounding box center [19, 115] width 6 height 6
click at [20, 47] on div at bounding box center [19, 47] width 6 height 6
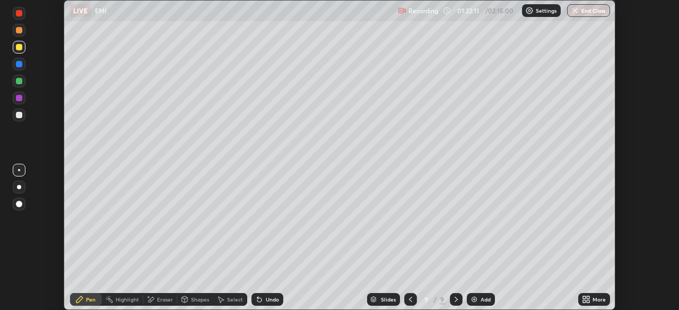
click at [21, 115] on div at bounding box center [19, 115] width 6 height 6
click at [267, 301] on div "Undo" at bounding box center [272, 299] width 13 height 5
click at [268, 298] on div "Undo" at bounding box center [272, 299] width 13 height 5
click at [270, 301] on div "Undo" at bounding box center [272, 299] width 13 height 5
click at [269, 300] on div "Undo" at bounding box center [272, 299] width 13 height 5
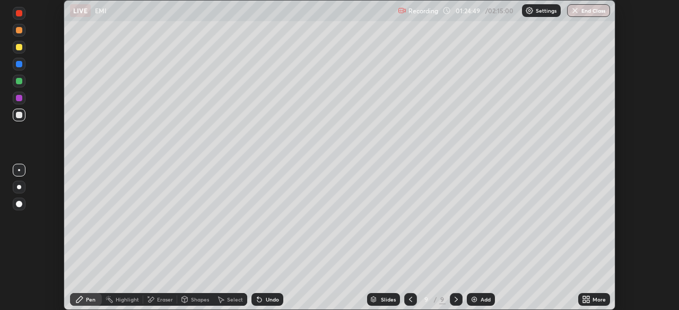
click at [21, 64] on div at bounding box center [19, 64] width 6 height 6
click at [18, 113] on div at bounding box center [19, 115] width 6 height 6
click at [19, 187] on div at bounding box center [19, 187] width 4 height 4
click at [476, 303] on img at bounding box center [474, 299] width 8 height 8
click at [229, 302] on div "Select" at bounding box center [235, 299] width 16 height 5
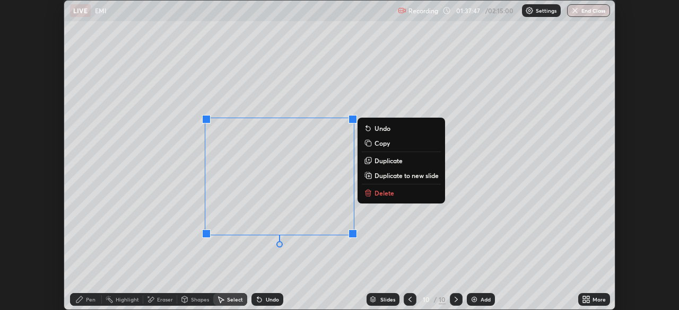
click at [370, 195] on icon at bounding box center [367, 193] width 5 height 5
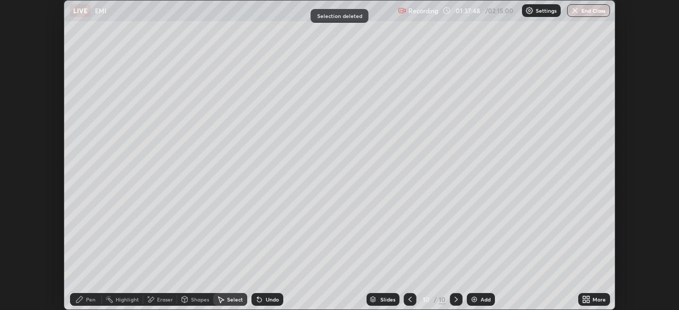
click at [86, 305] on div "Pen" at bounding box center [86, 299] width 32 height 13
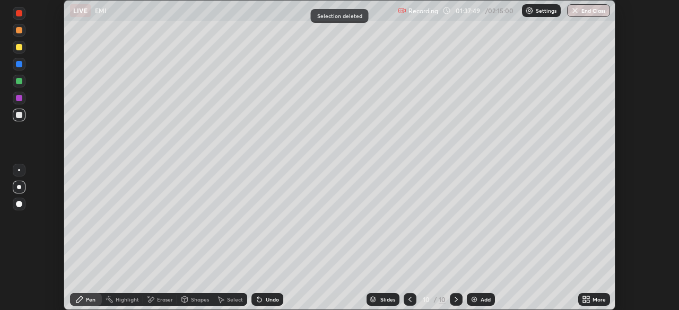
click at [20, 116] on div at bounding box center [19, 115] width 6 height 6
click at [480, 303] on div "Add" at bounding box center [481, 299] width 28 height 13
click at [270, 302] on div "Undo" at bounding box center [272, 299] width 13 height 5
click at [271, 304] on div "Undo" at bounding box center [267, 299] width 32 height 13
click at [270, 300] on div "Undo" at bounding box center [272, 299] width 13 height 5
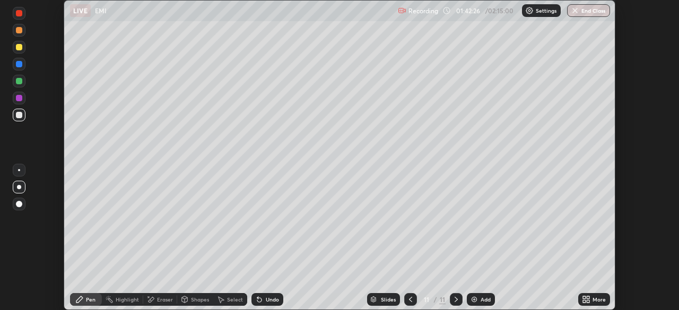
click at [201, 304] on div "Shapes" at bounding box center [195, 299] width 36 height 13
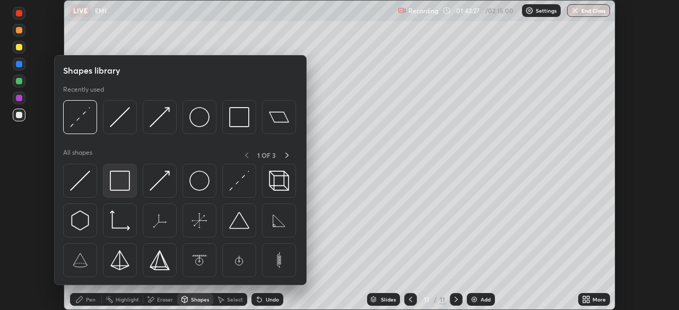
click at [125, 178] on img at bounding box center [120, 181] width 20 height 20
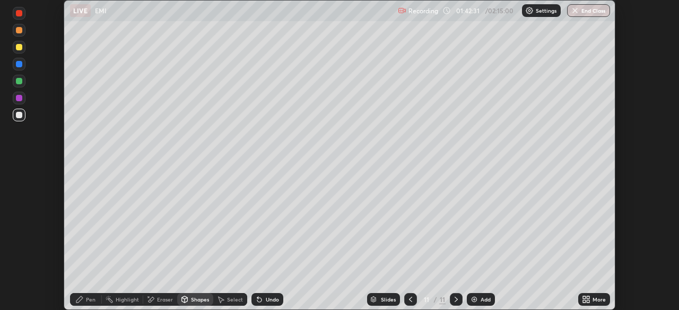
click at [83, 298] on icon at bounding box center [79, 299] width 6 height 6
click at [203, 300] on div "Shapes" at bounding box center [200, 299] width 18 height 5
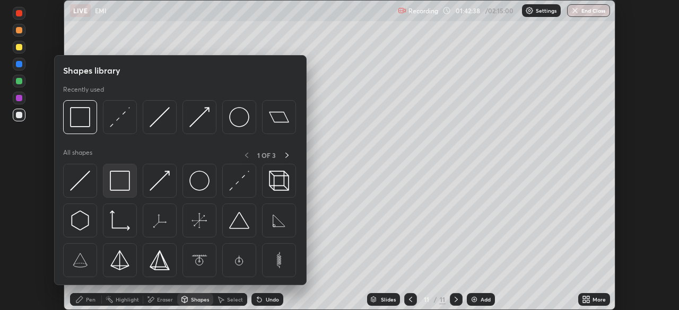
click at [123, 182] on img at bounding box center [120, 181] width 20 height 20
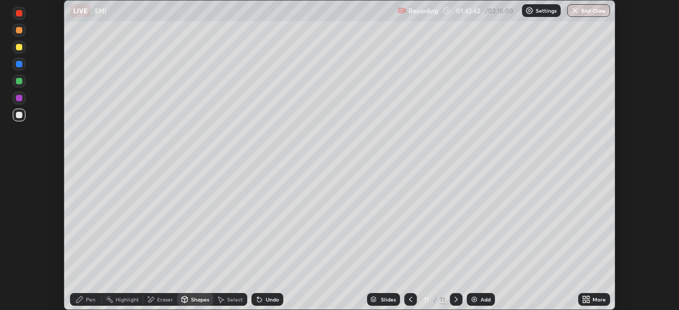
click at [81, 300] on icon at bounding box center [79, 299] width 8 height 8
click at [21, 33] on div at bounding box center [19, 30] width 13 height 13
click at [20, 115] on div at bounding box center [19, 115] width 6 height 6
click at [266, 302] on div "Undo" at bounding box center [272, 299] width 13 height 5
click at [192, 305] on div "Shapes" at bounding box center [195, 299] width 36 height 13
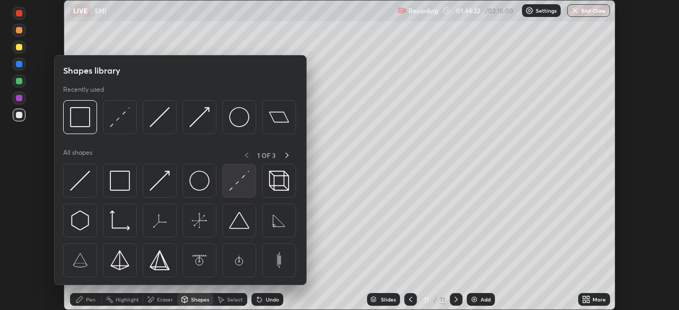
click at [236, 179] on img at bounding box center [239, 181] width 20 height 20
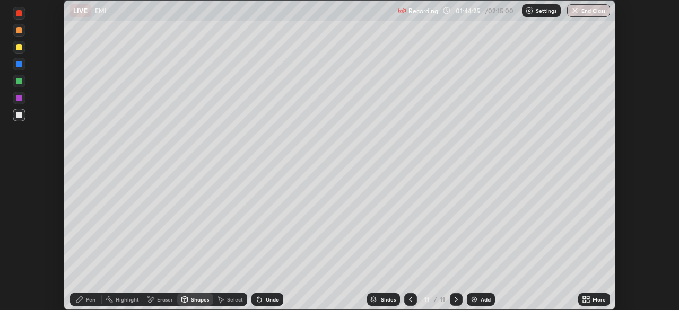
click at [81, 301] on icon at bounding box center [79, 299] width 8 height 8
click at [22, 11] on div at bounding box center [19, 13] width 6 height 6
click at [268, 300] on div "Undo" at bounding box center [272, 299] width 13 height 5
click at [266, 298] on div "Undo" at bounding box center [272, 299] width 13 height 5
click at [20, 115] on div at bounding box center [19, 115] width 6 height 6
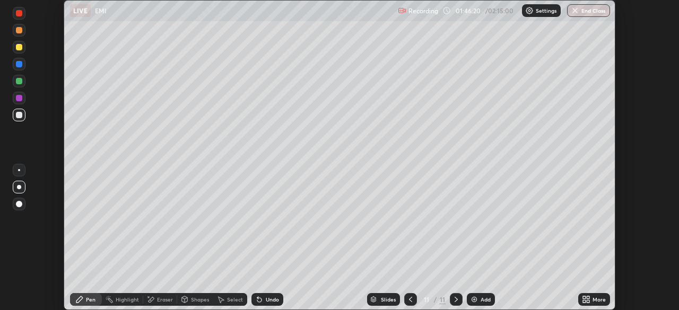
click at [21, 31] on div at bounding box center [19, 30] width 6 height 6
click at [19, 114] on div at bounding box center [19, 115] width 6 height 6
click at [488, 300] on div "Add" at bounding box center [485, 299] width 10 height 5
click at [20, 48] on div at bounding box center [19, 47] width 6 height 6
click at [17, 115] on div at bounding box center [19, 115] width 6 height 6
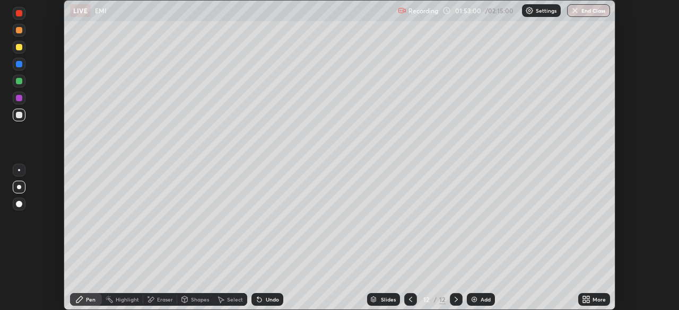
click at [482, 304] on div "Add" at bounding box center [481, 299] width 28 height 13
click at [157, 301] on div "Eraser" at bounding box center [165, 299] width 16 height 5
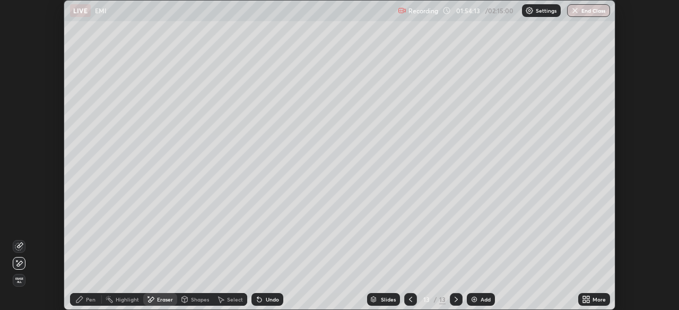
click at [89, 298] on div "Pen" at bounding box center [91, 299] width 10 height 5
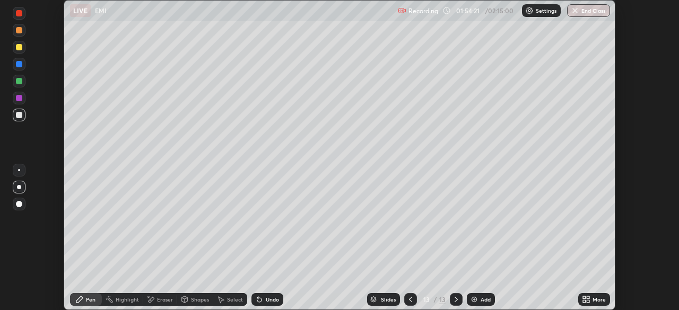
click at [21, 31] on div at bounding box center [19, 30] width 6 height 6
click at [20, 117] on div at bounding box center [19, 115] width 6 height 6
click at [264, 300] on div "Undo" at bounding box center [267, 299] width 32 height 13
click at [267, 300] on div "Undo" at bounding box center [272, 299] width 13 height 5
click at [271, 300] on div "Undo" at bounding box center [272, 299] width 13 height 5
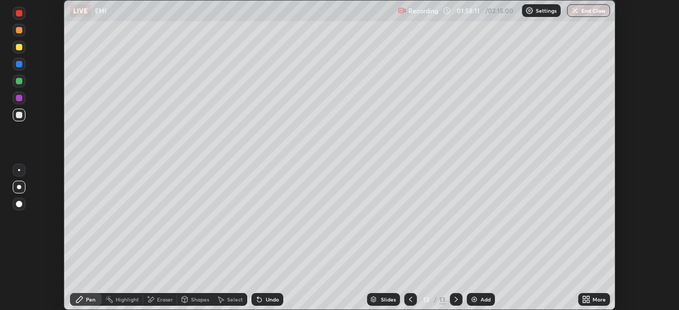
click at [274, 302] on div "Undo" at bounding box center [272, 299] width 13 height 5
click at [581, 289] on div "More" at bounding box center [594, 299] width 32 height 21
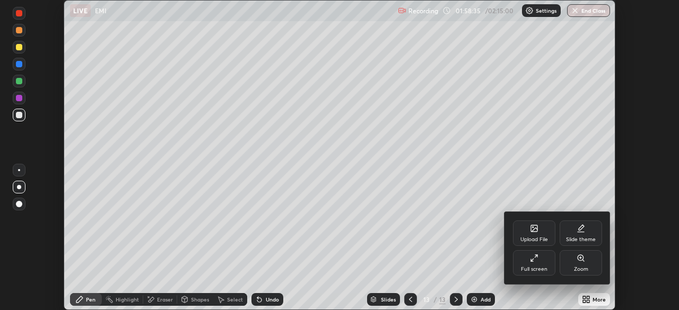
click at [599, 171] on div at bounding box center [339, 155] width 679 height 310
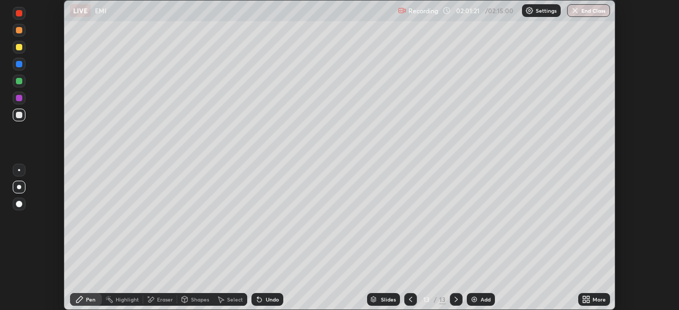
click at [475, 303] on img at bounding box center [474, 299] width 8 height 8
click at [199, 300] on div "Shapes" at bounding box center [200, 299] width 18 height 5
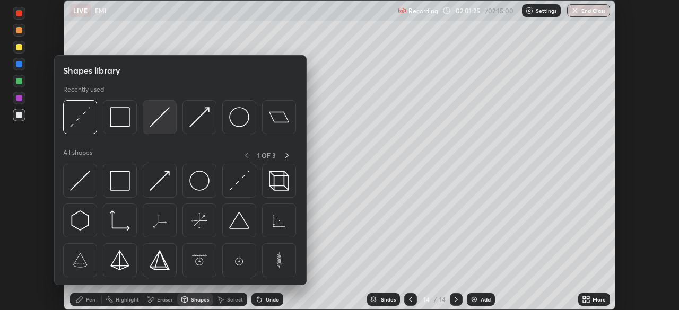
click at [166, 118] on img at bounding box center [160, 117] width 20 height 20
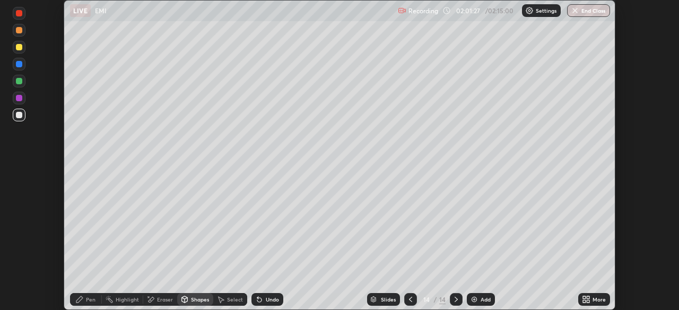
click at [92, 301] on div "Pen" at bounding box center [91, 299] width 10 height 5
click at [20, 46] on div at bounding box center [19, 47] width 6 height 6
click at [17, 117] on div at bounding box center [19, 115] width 6 height 6
click at [477, 302] on img at bounding box center [474, 299] width 8 height 8
click at [269, 300] on div "Undo" at bounding box center [272, 299] width 13 height 5
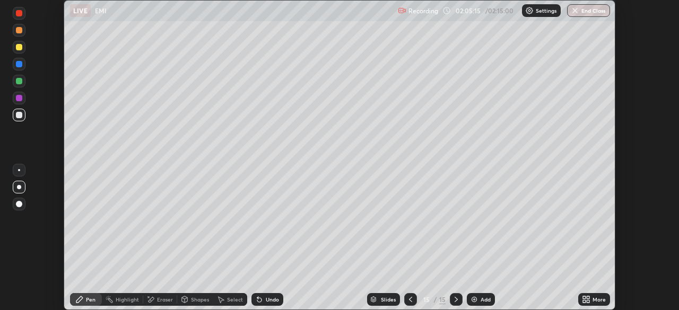
click at [20, 47] on div at bounding box center [19, 47] width 6 height 6
click at [14, 112] on div at bounding box center [19, 115] width 13 height 13
click at [21, 48] on div at bounding box center [19, 47] width 6 height 6
click at [19, 115] on div at bounding box center [19, 115] width 6 height 6
click at [586, 12] on button "End Class" at bounding box center [588, 10] width 43 height 13
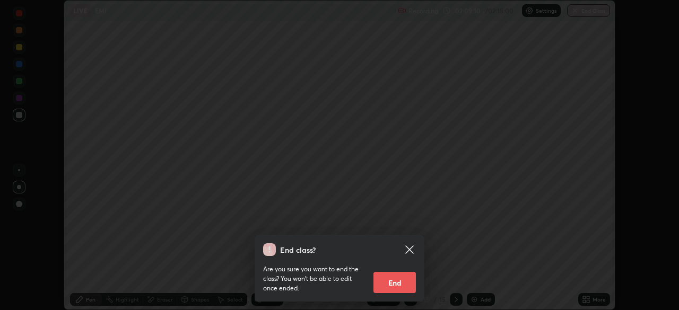
click at [400, 279] on button "End" at bounding box center [394, 282] width 42 height 21
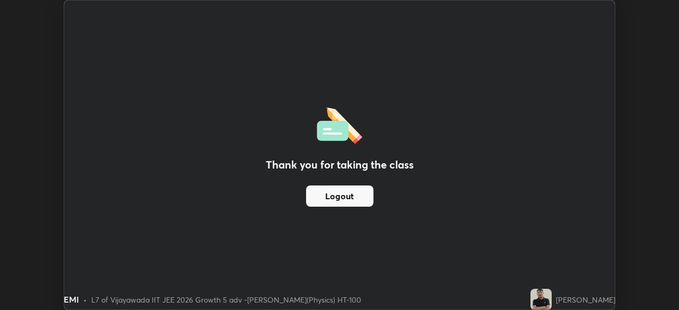
click at [352, 195] on button "Logout" at bounding box center [339, 196] width 67 height 21
